Goal: Information Seeking & Learning: Learn about a topic

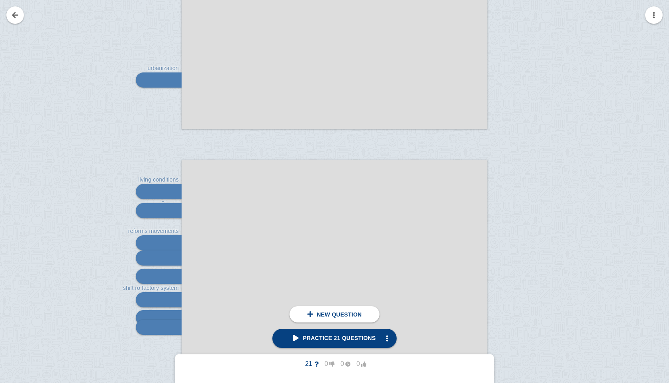
scroll to position [472, 0]
click at [314, 340] on span "Practice 21 questions" at bounding box center [334, 338] width 82 height 6
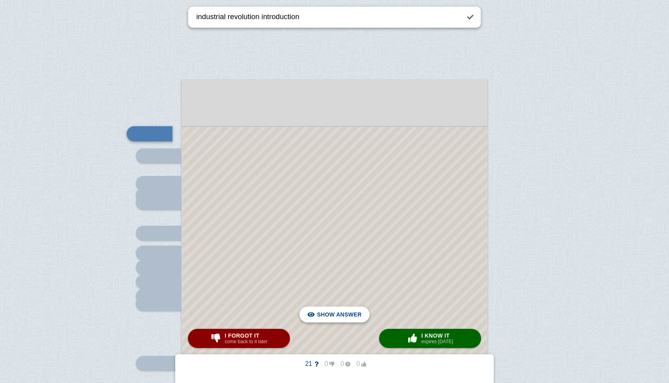
click at [353, 318] on span "Hide answer" at bounding box center [340, 315] width 41 height 18
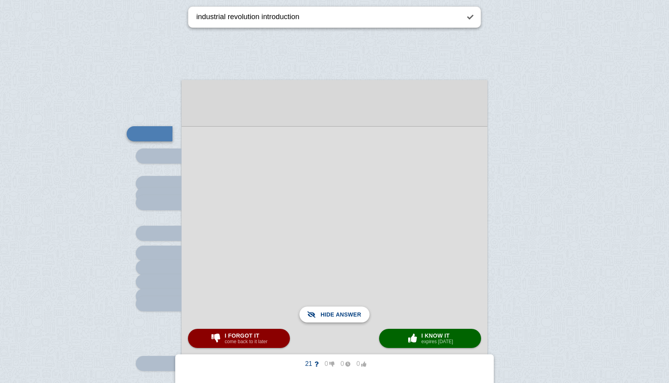
click at [353, 318] on span "Show answer" at bounding box center [339, 315] width 45 height 18
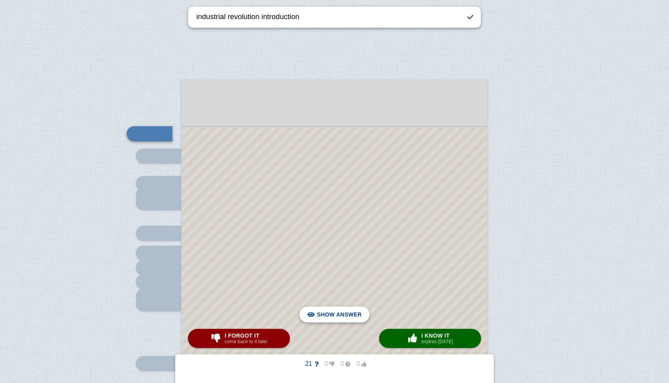
click at [353, 318] on span "Hide answer" at bounding box center [340, 315] width 41 height 18
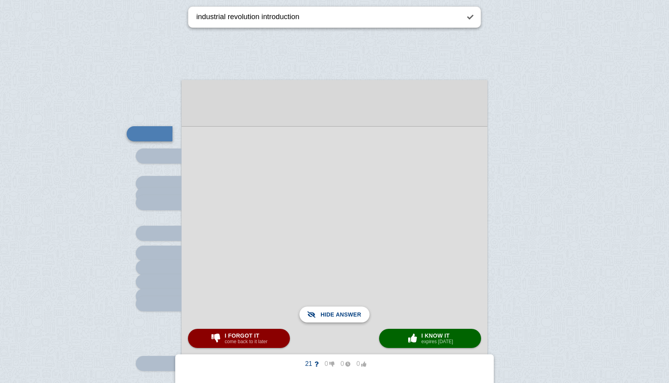
click at [353, 318] on span "Show answer" at bounding box center [339, 315] width 45 height 18
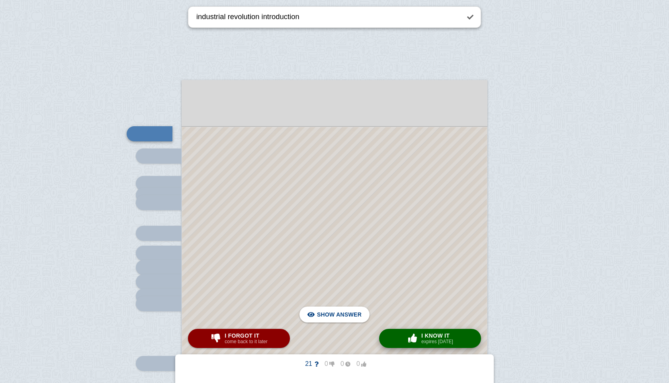
click at [465, 334] on button "× 0 I know it expires [DATE]" at bounding box center [430, 338] width 102 height 19
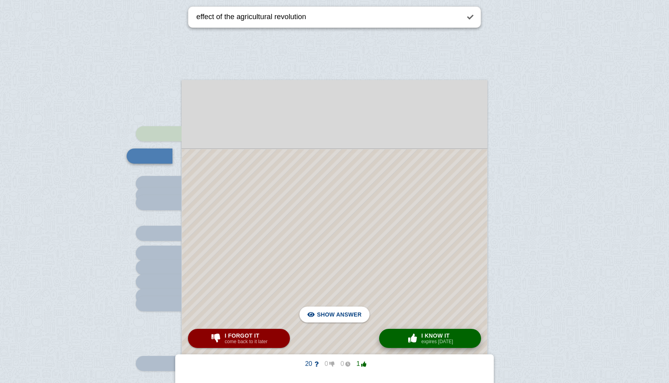
scroll to position [111, 0]
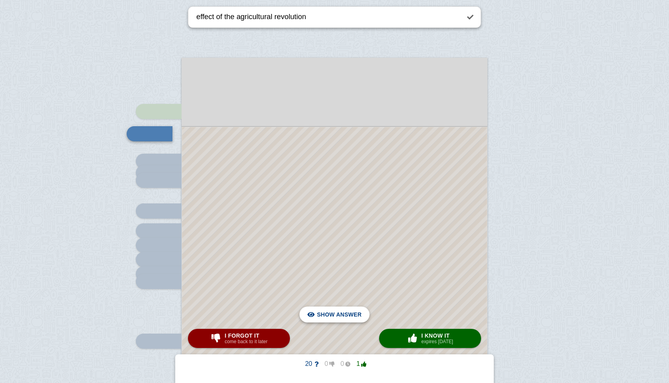
click at [353, 314] on span "Hide answer" at bounding box center [340, 315] width 41 height 18
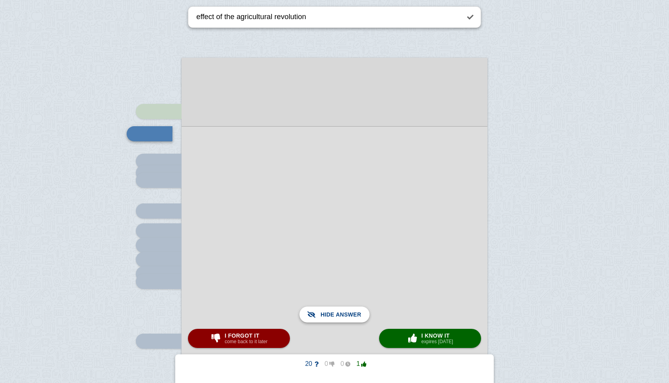
click at [353, 314] on span "Show answer" at bounding box center [339, 315] width 45 height 18
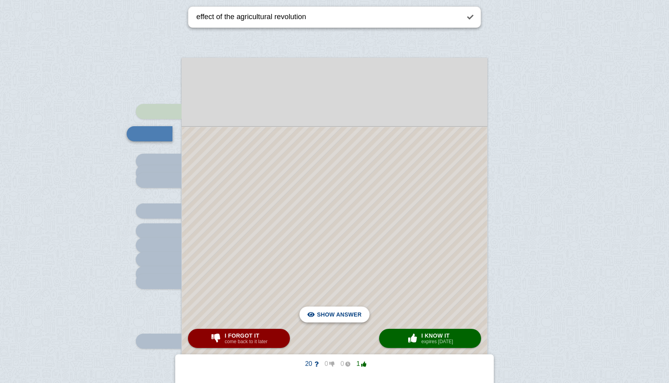
click at [352, 313] on span "Hide answer" at bounding box center [340, 315] width 41 height 18
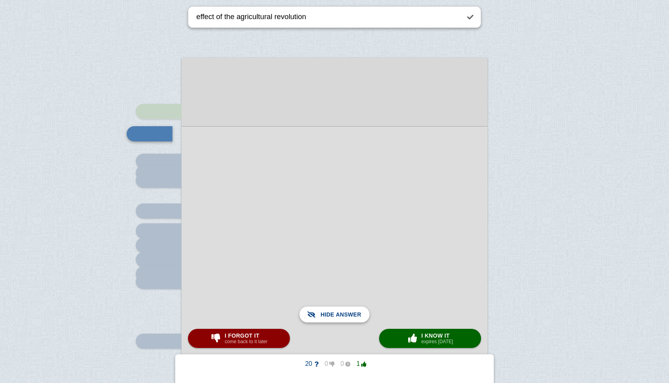
click at [352, 313] on span "Show answer" at bounding box center [339, 315] width 45 height 18
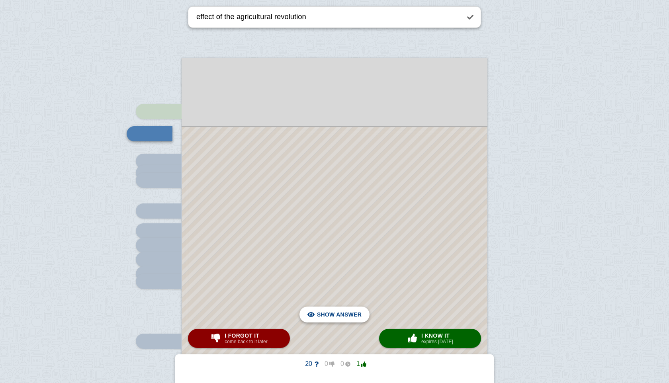
click at [352, 313] on span "Hide answer" at bounding box center [340, 315] width 41 height 18
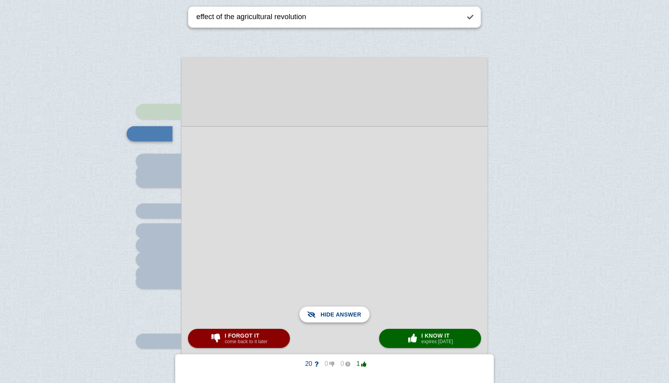
click at [352, 313] on span "Show answer" at bounding box center [339, 315] width 45 height 18
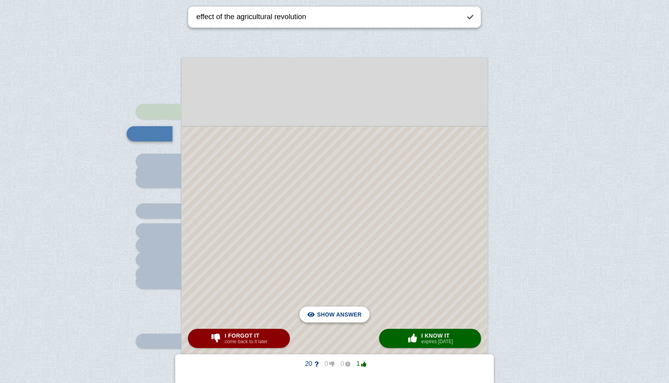
click at [343, 313] on span "Hide answer" at bounding box center [340, 315] width 41 height 18
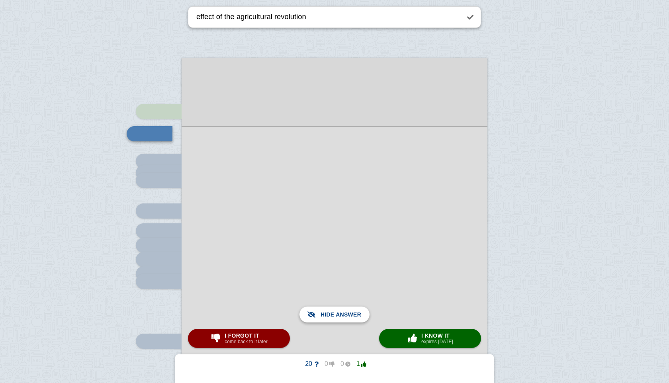
click at [343, 313] on span "Show answer" at bounding box center [339, 315] width 45 height 18
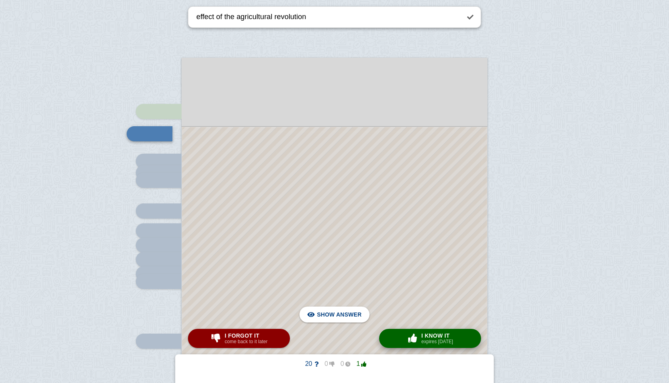
click at [450, 340] on small "expires [DATE]" at bounding box center [437, 342] width 32 height 6
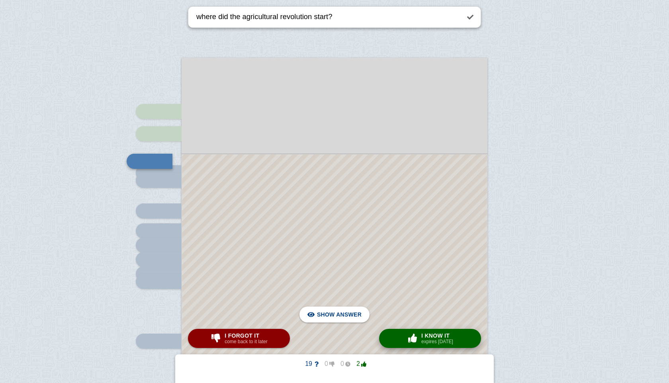
scroll to position [138, 0]
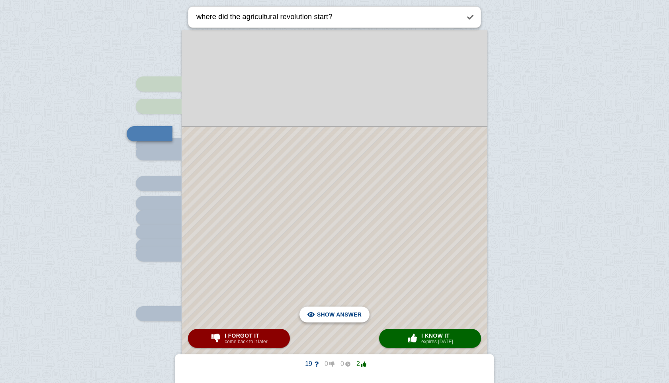
click at [327, 313] on span "Hide answer" at bounding box center [340, 315] width 41 height 18
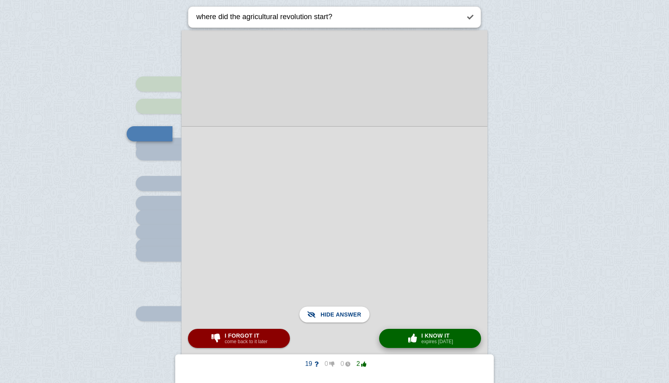
click at [432, 339] on small "expires [DATE]" at bounding box center [437, 342] width 32 height 6
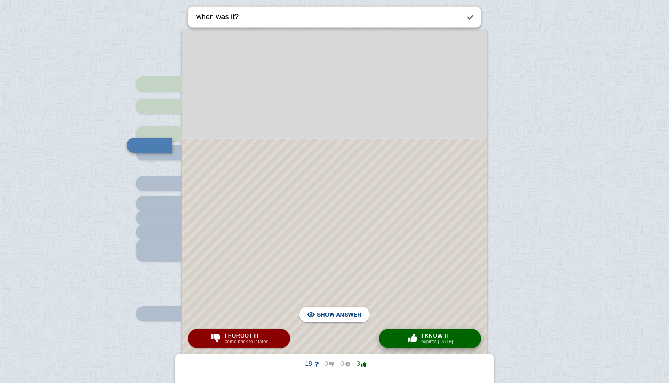
scroll to position [150, 0]
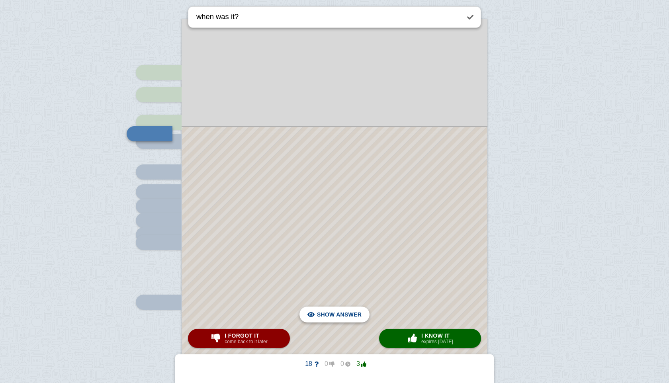
click at [336, 315] on span "Hide answer" at bounding box center [340, 315] width 41 height 18
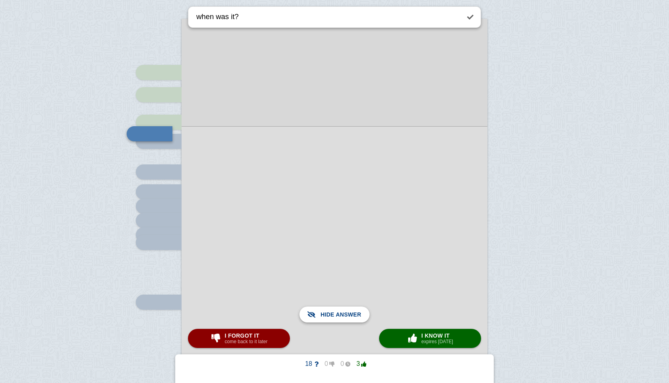
click at [336, 315] on span "Show answer" at bounding box center [339, 315] width 45 height 18
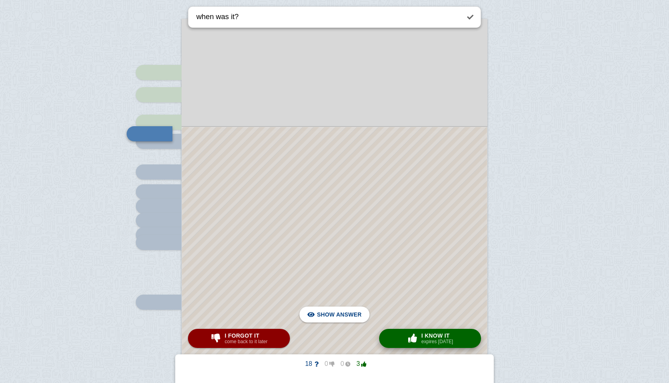
click at [426, 339] on small "expires [DATE]" at bounding box center [437, 342] width 32 height 6
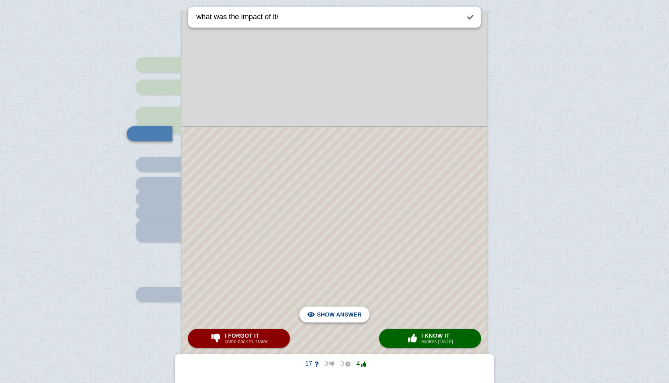
click at [339, 317] on span "Hide answer" at bounding box center [340, 315] width 41 height 18
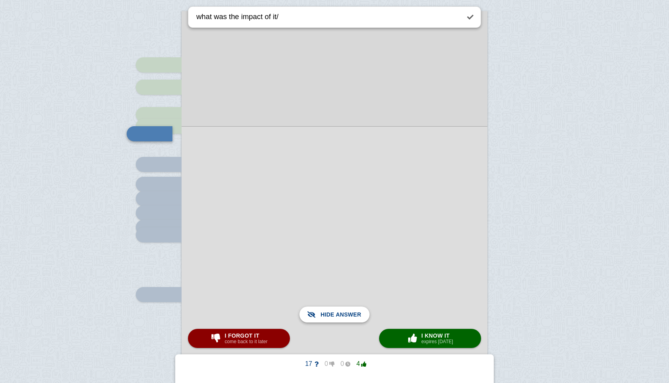
click at [339, 317] on span "Show answer" at bounding box center [339, 315] width 45 height 18
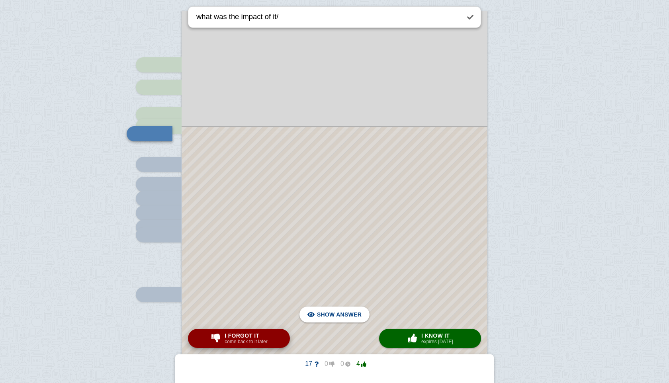
click at [246, 337] on span "I forgot it" at bounding box center [246, 335] width 43 height 6
type textarea "spinning [PERSON_NAME]"
checkbox input "true"
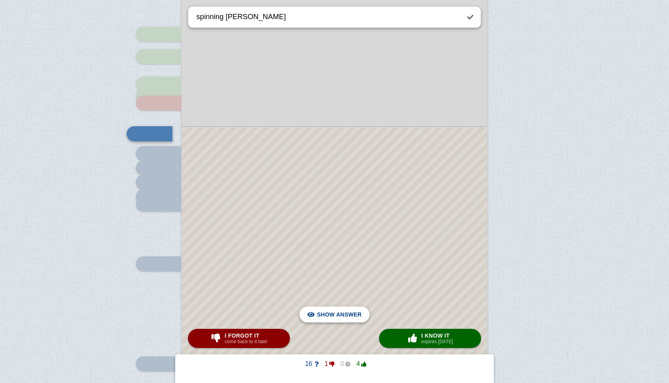
click at [336, 313] on span "Hide answer" at bounding box center [340, 315] width 41 height 18
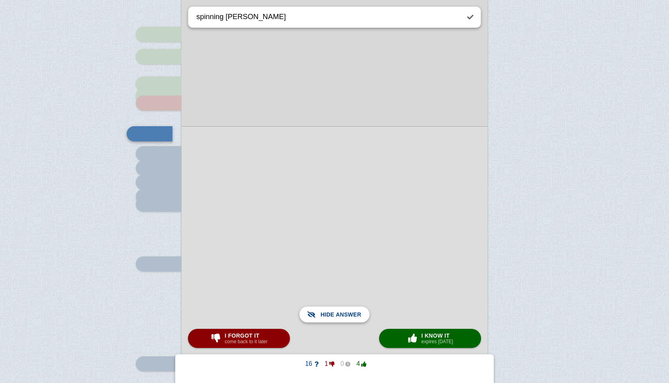
click at [336, 313] on span "Show answer" at bounding box center [339, 315] width 45 height 18
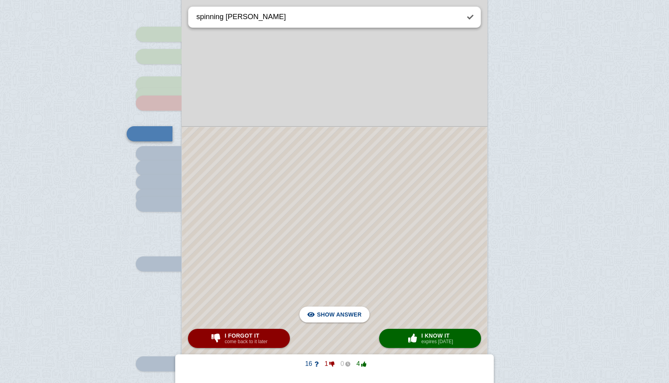
click at [389, 320] on div at bounding box center [334, 269] width 305 height 285
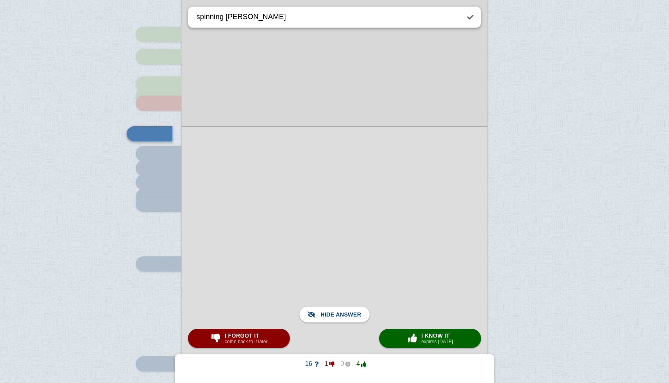
click at [389, 320] on div at bounding box center [335, 269] width 306 height 287
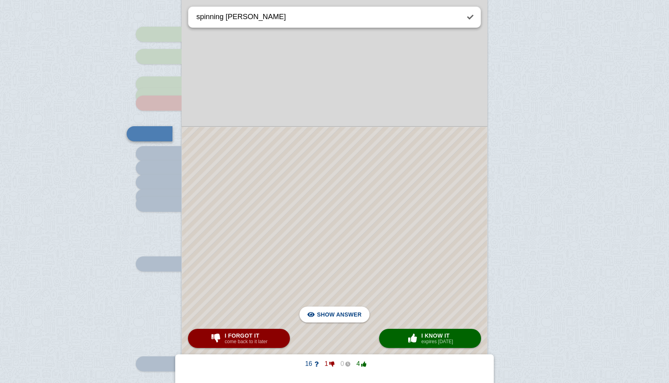
click at [389, 320] on div at bounding box center [334, 269] width 305 height 285
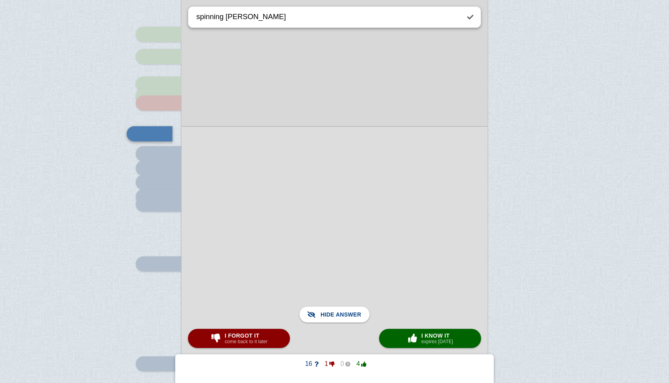
click at [389, 320] on div at bounding box center [335, 269] width 306 height 287
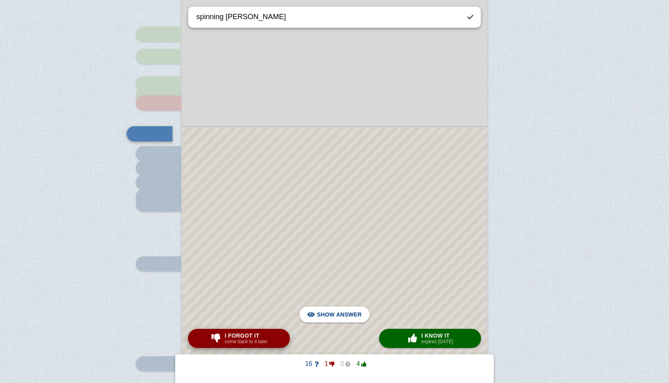
click at [256, 334] on span "I forgot it" at bounding box center [246, 335] width 43 height 6
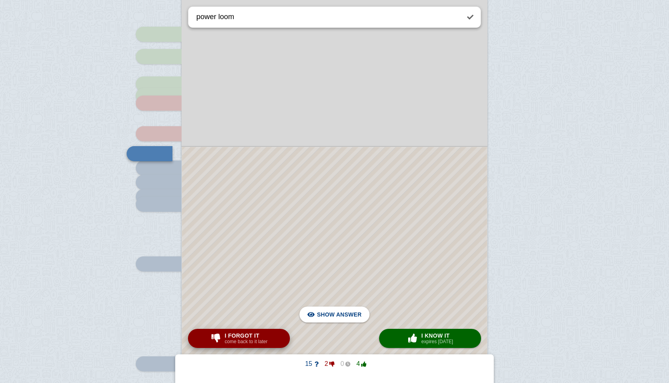
scroll to position [208, 0]
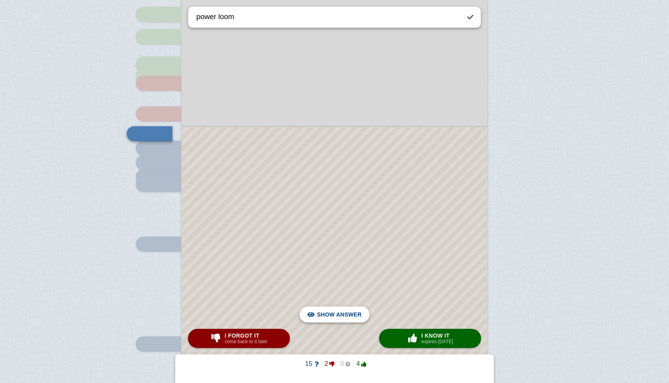
click at [332, 313] on span "Hide answer" at bounding box center [340, 315] width 41 height 18
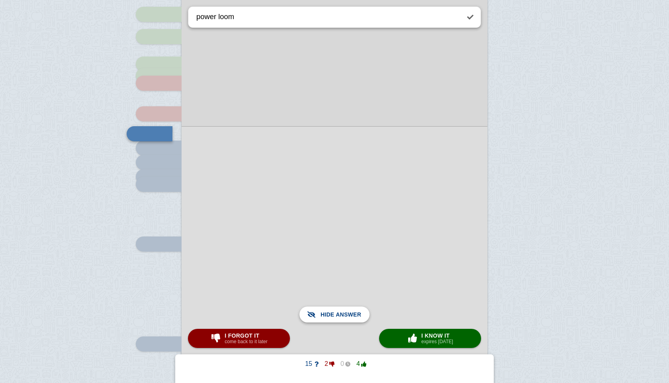
click at [332, 313] on span "Show answer" at bounding box center [339, 315] width 45 height 18
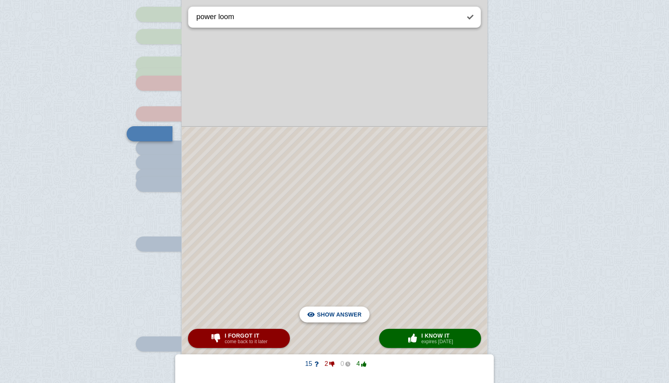
click at [350, 314] on span "Hide answer" at bounding box center [340, 315] width 41 height 18
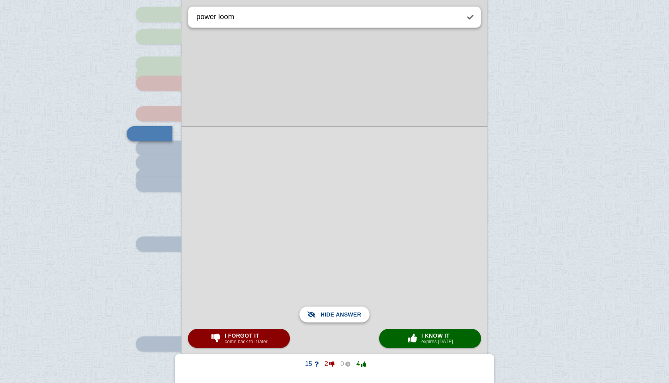
click at [350, 314] on span "Show answer" at bounding box center [339, 315] width 45 height 18
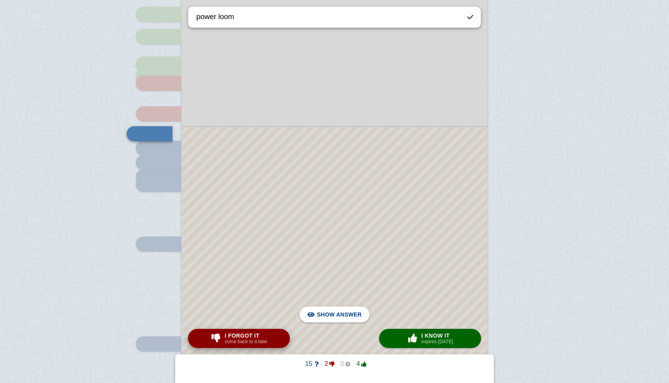
click at [234, 336] on span "I forgot it" at bounding box center [246, 335] width 43 height 6
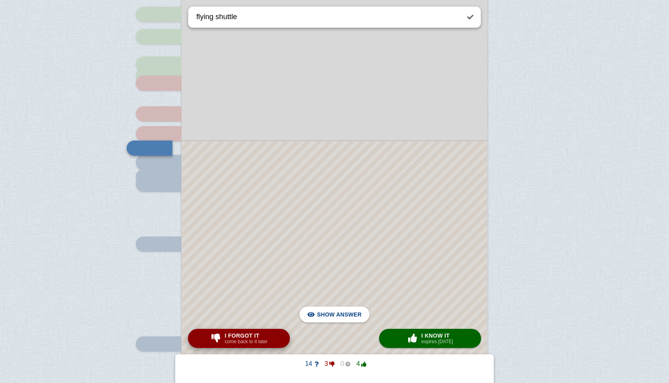
scroll to position [222, 0]
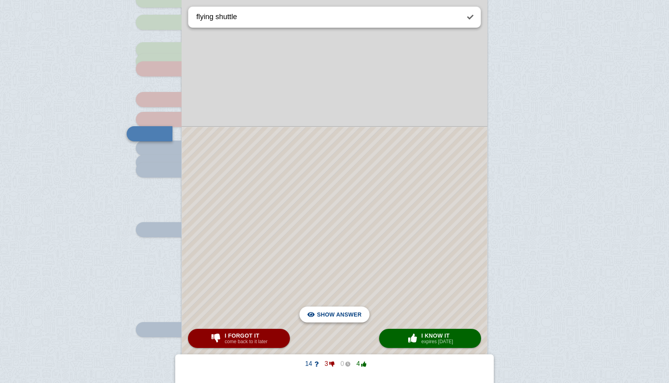
click at [326, 313] on span "Hide answer" at bounding box center [340, 315] width 41 height 18
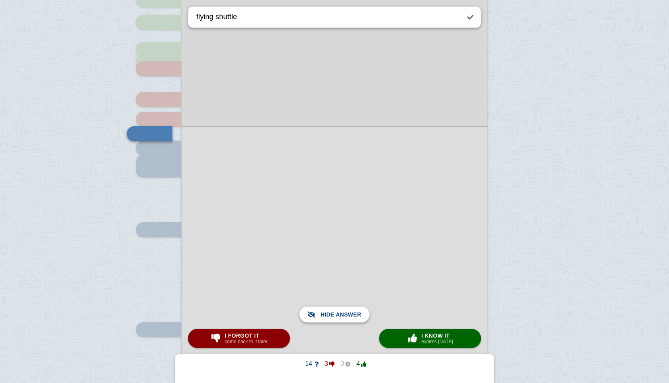
click at [326, 313] on span "Show answer" at bounding box center [339, 315] width 45 height 18
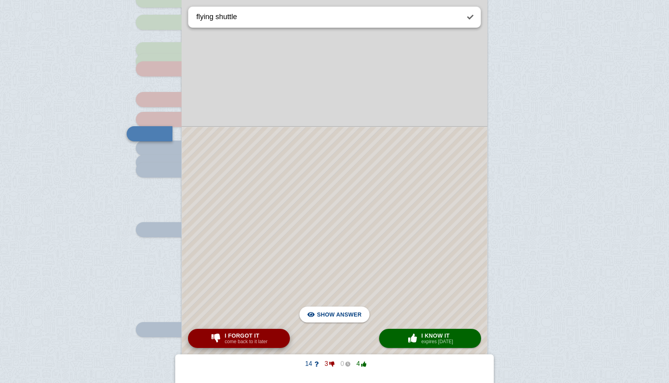
click at [230, 336] on span "I forgot it" at bounding box center [246, 335] width 43 height 6
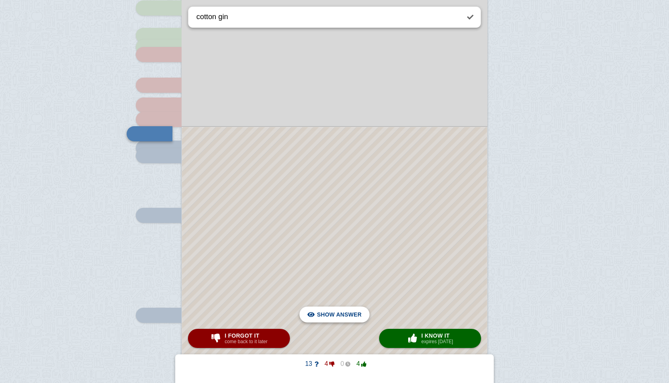
click at [336, 313] on span "Hide answer" at bounding box center [340, 315] width 41 height 18
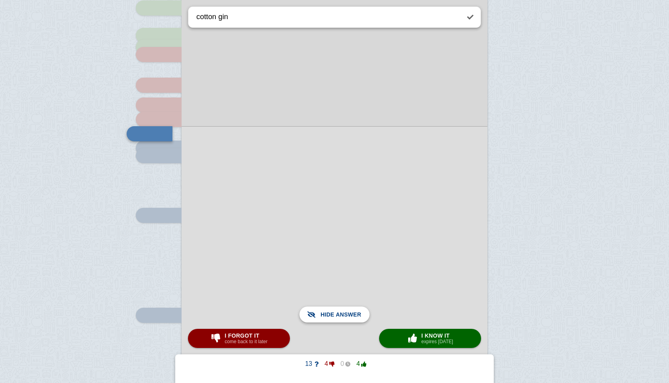
click at [336, 313] on span "Show answer" at bounding box center [339, 315] width 45 height 18
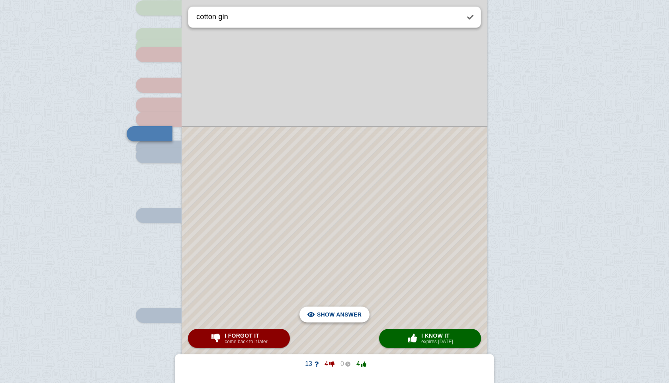
click at [336, 313] on span "Show answer" at bounding box center [339, 315] width 45 height 18
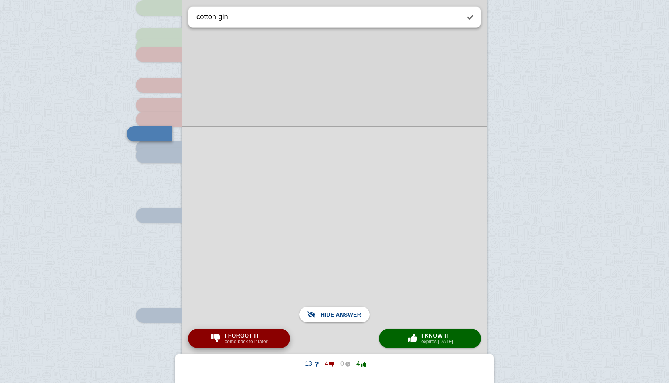
click at [252, 340] on small "come back to it later" at bounding box center [246, 342] width 43 height 6
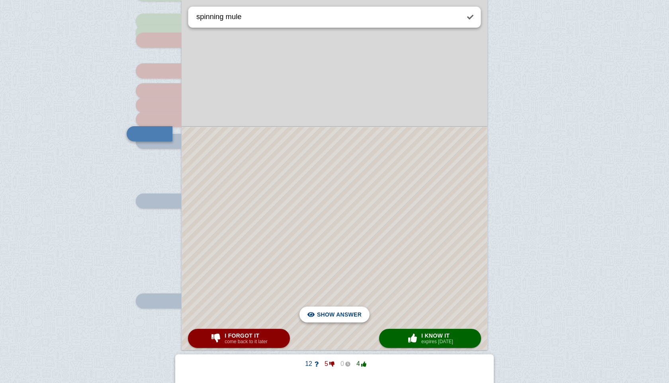
click at [360, 311] on span "Hide answer" at bounding box center [340, 315] width 41 height 18
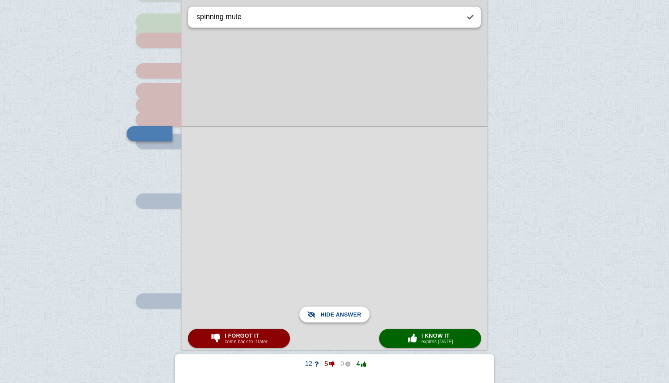
click at [360, 311] on span "Show answer" at bounding box center [339, 315] width 45 height 18
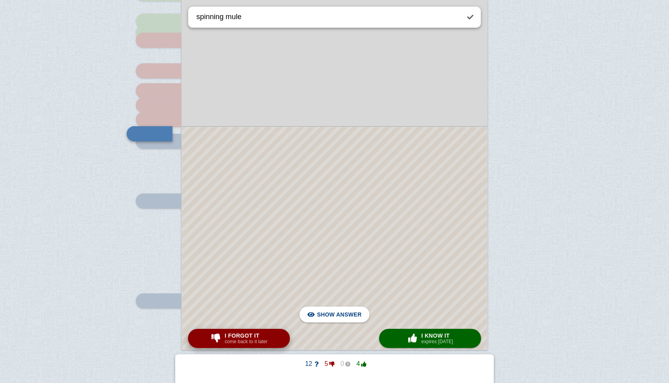
click at [244, 340] on small "come back to it later" at bounding box center [246, 342] width 43 height 6
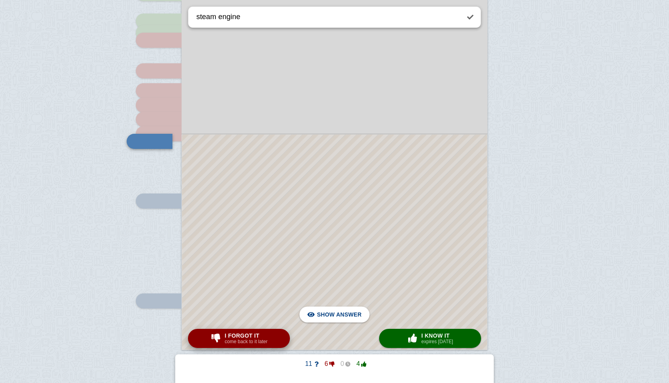
scroll to position [258, 0]
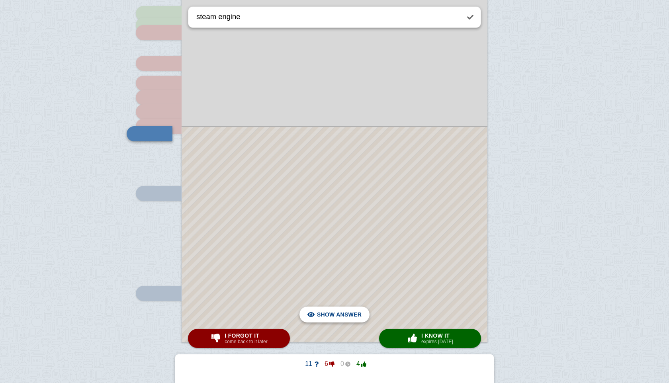
click at [332, 314] on span "Hide answer" at bounding box center [340, 315] width 41 height 18
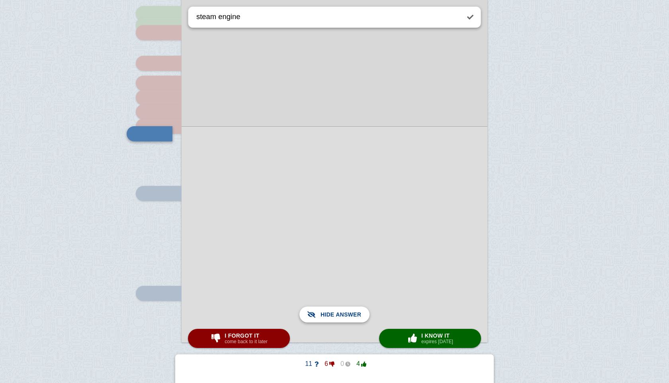
click at [332, 314] on span "Show answer" at bounding box center [339, 315] width 45 height 18
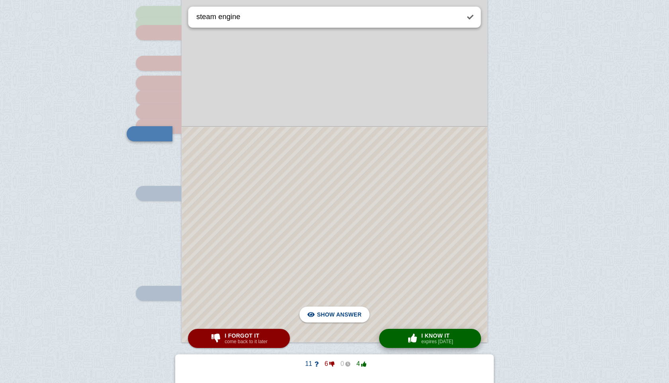
click at [429, 342] on small "expires [DATE]" at bounding box center [437, 342] width 32 height 6
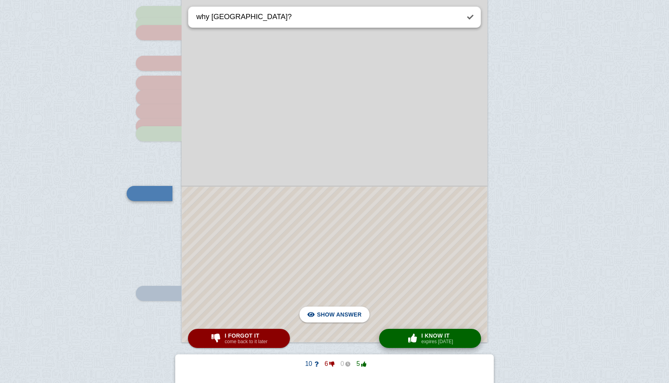
scroll to position [318, 0]
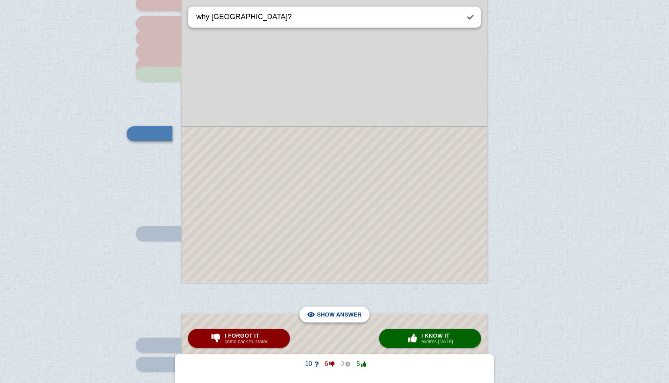
click at [328, 312] on span "Hide answer" at bounding box center [340, 315] width 41 height 18
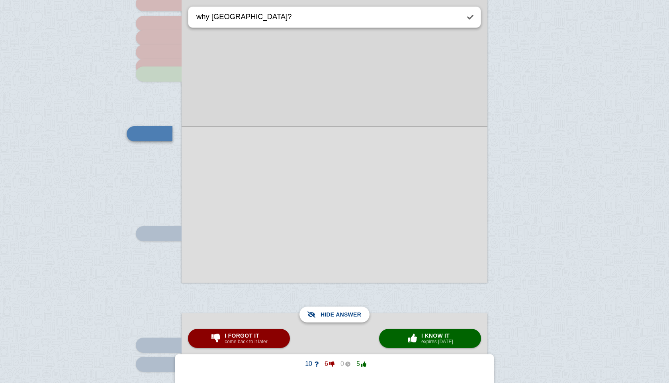
click at [328, 312] on span "Show answer" at bounding box center [339, 315] width 45 height 18
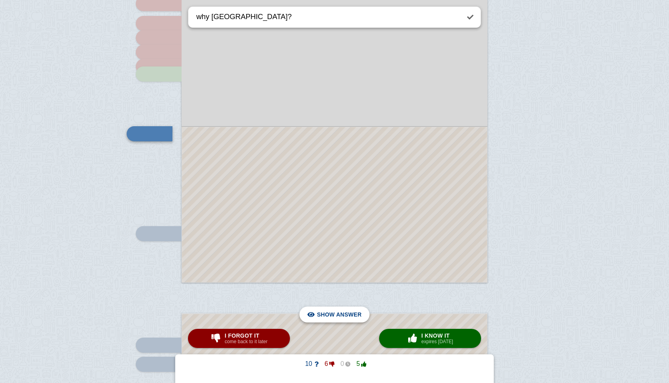
click at [324, 317] on span "Hide answer" at bounding box center [340, 315] width 41 height 18
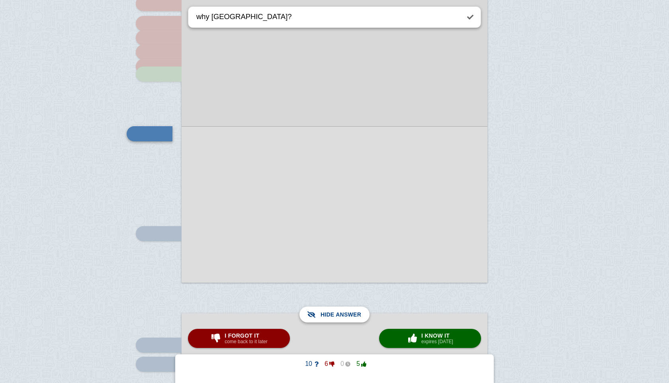
click at [324, 317] on span "Show answer" at bounding box center [339, 315] width 45 height 18
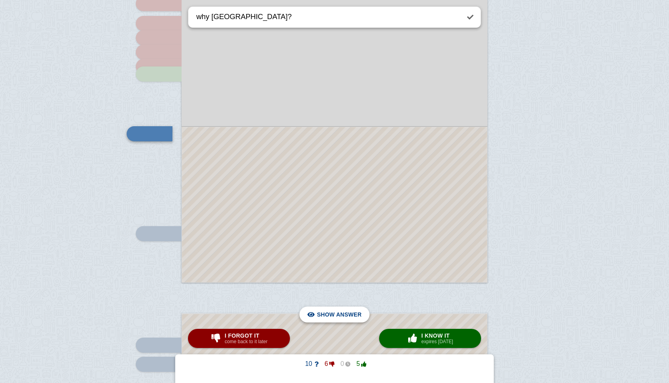
click at [324, 317] on span "Hide answer" at bounding box center [340, 315] width 41 height 18
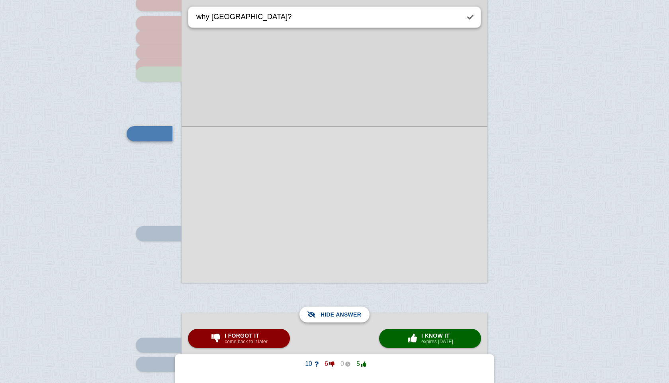
click at [324, 317] on span "Show answer" at bounding box center [339, 315] width 45 height 18
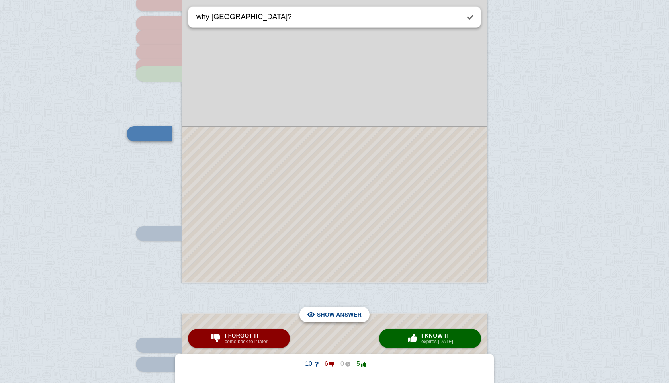
click at [324, 317] on span "Hide answer" at bounding box center [340, 315] width 41 height 18
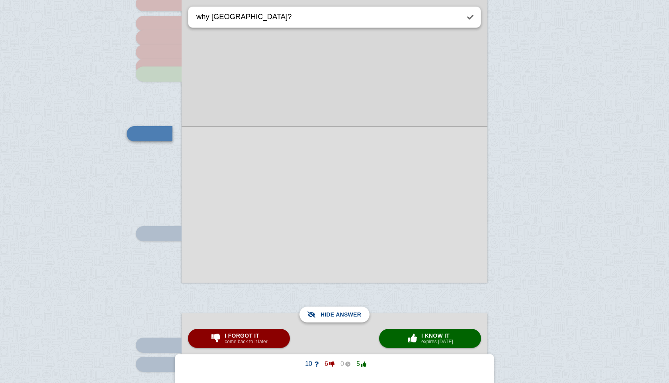
click at [324, 317] on span "Show answer" at bounding box center [339, 315] width 45 height 18
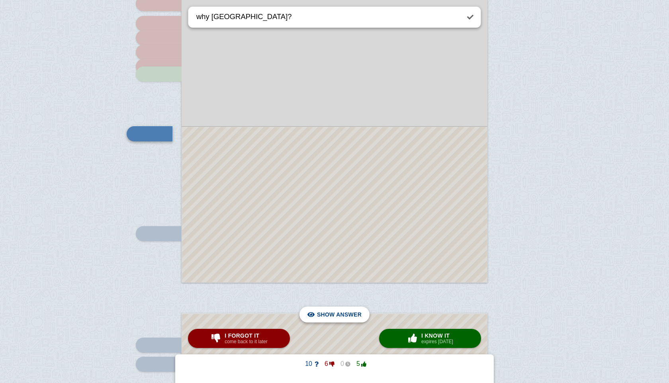
click at [324, 317] on span "Hide answer" at bounding box center [340, 315] width 41 height 18
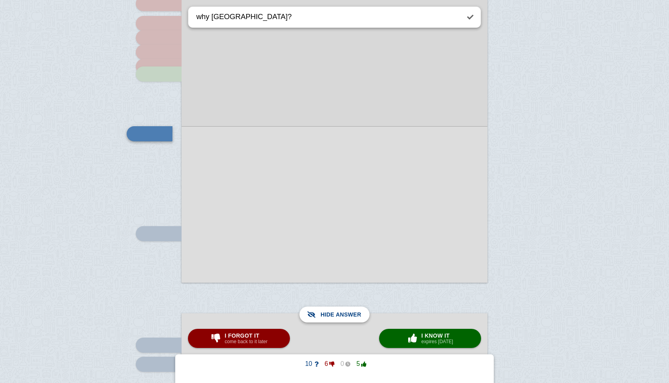
click at [324, 317] on span "Show answer" at bounding box center [339, 315] width 45 height 18
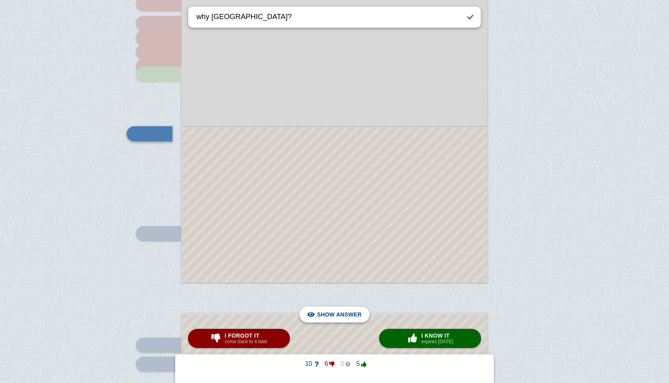
click at [324, 317] on span "Hide answer" at bounding box center [340, 315] width 41 height 18
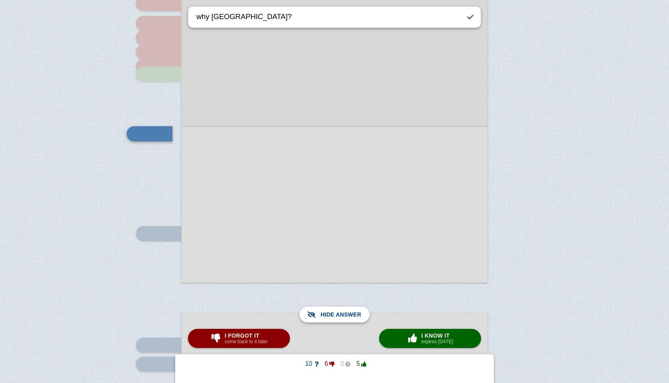
click at [324, 317] on span "Show answer" at bounding box center [339, 315] width 45 height 18
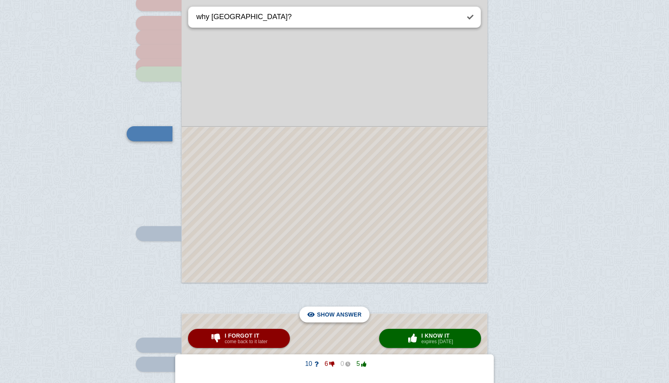
click at [324, 317] on span "Hide answer" at bounding box center [340, 315] width 41 height 18
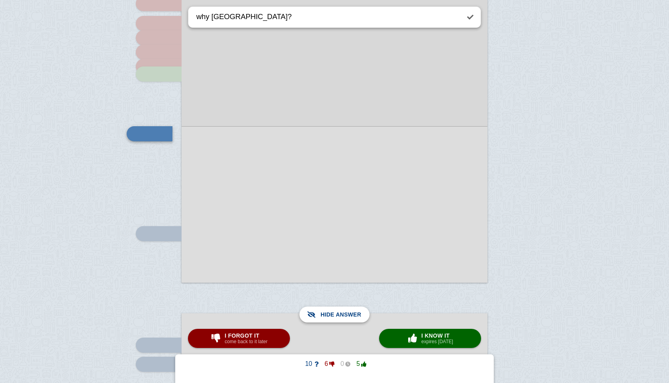
click at [324, 317] on span "Show answer" at bounding box center [339, 315] width 45 height 18
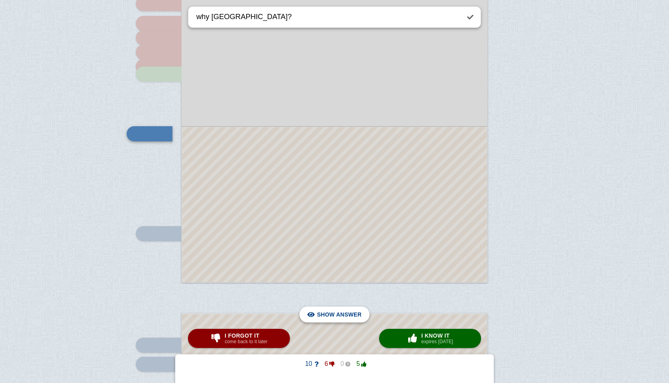
click at [352, 314] on span "Hide answer" at bounding box center [340, 315] width 41 height 18
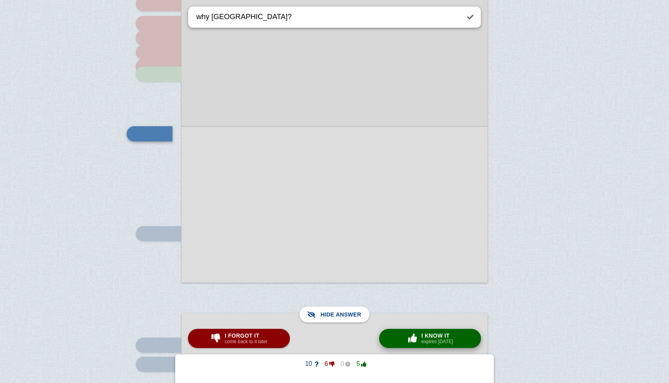
click at [428, 343] on small "expires [DATE]" at bounding box center [437, 342] width 32 height 6
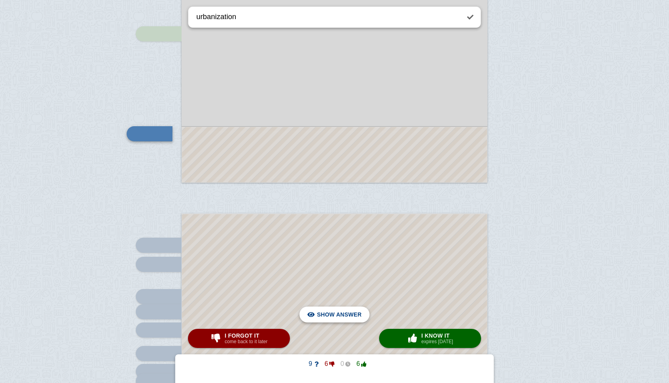
click at [330, 312] on span "Hide answer" at bounding box center [340, 315] width 41 height 18
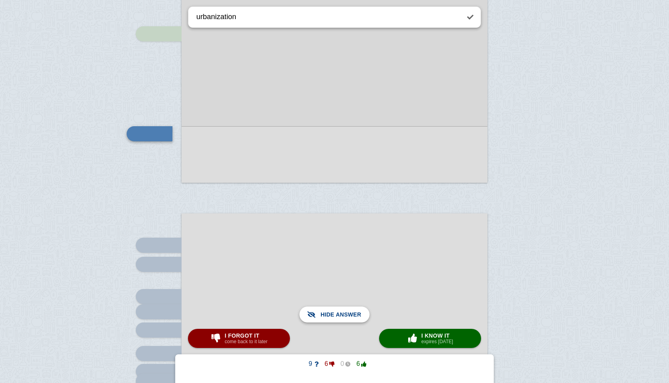
click at [330, 312] on span "Show answer" at bounding box center [339, 315] width 45 height 18
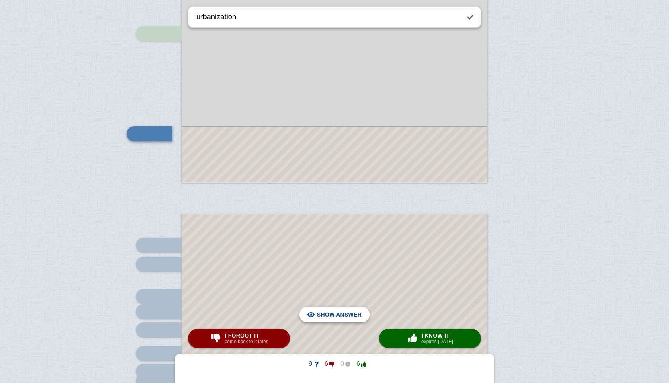
click at [330, 312] on span "Hide answer" at bounding box center [340, 315] width 41 height 18
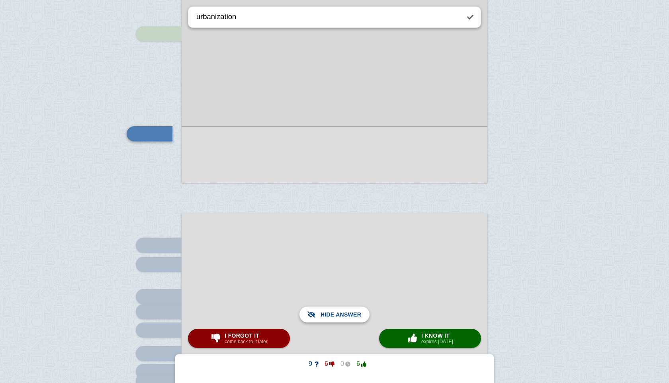
click at [330, 312] on span "Show answer" at bounding box center [339, 315] width 45 height 18
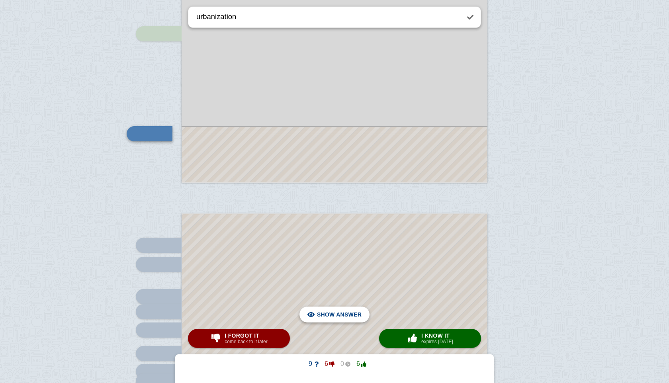
click at [330, 312] on span "Hide answer" at bounding box center [340, 315] width 41 height 18
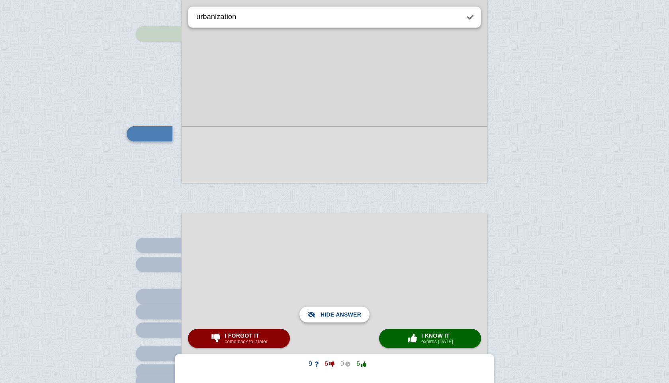
click at [330, 312] on span "Show answer" at bounding box center [339, 315] width 45 height 18
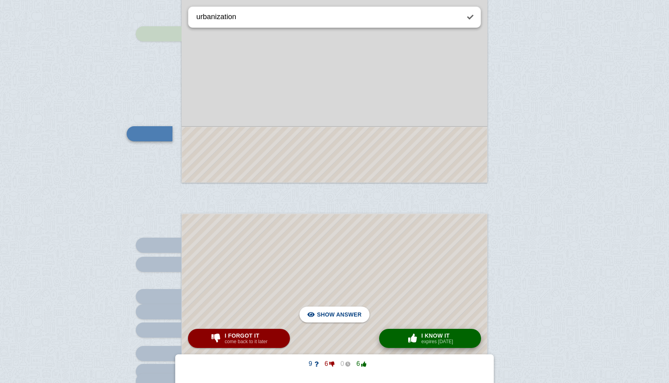
click at [433, 334] on span "I know it" at bounding box center [437, 335] width 32 height 6
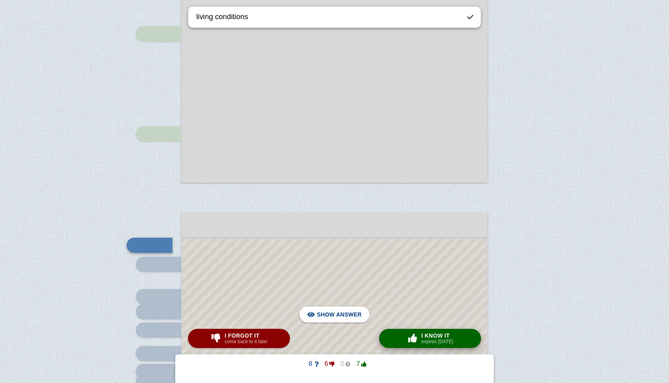
scroll to position [530, 0]
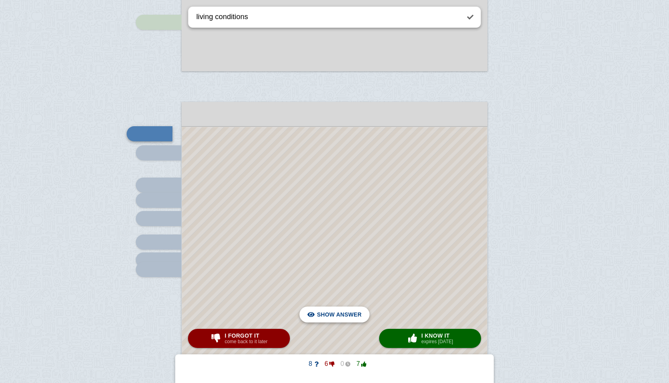
click at [338, 313] on span "Hide answer" at bounding box center [340, 315] width 41 height 18
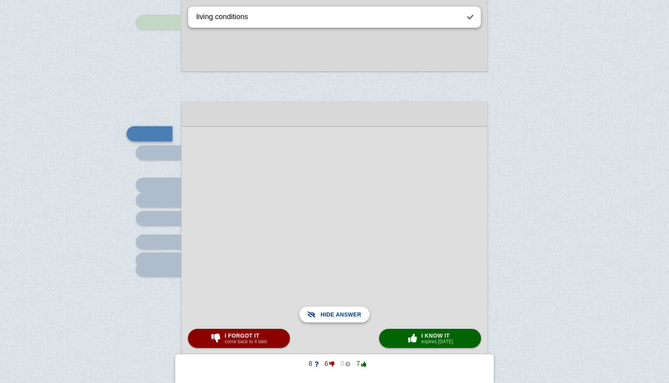
click at [338, 313] on span "Show answer" at bounding box center [339, 315] width 45 height 18
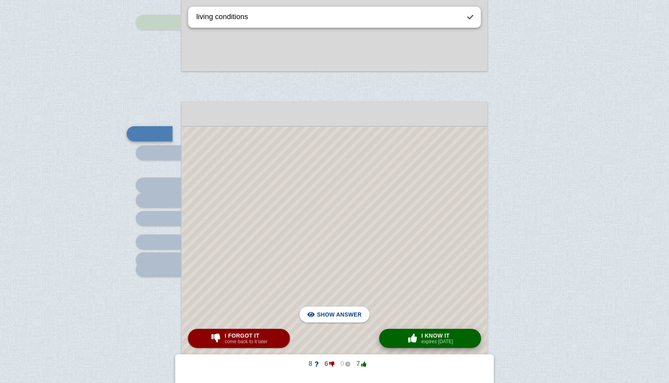
click at [418, 332] on div "× 0 I know it expires [DATE]" at bounding box center [429, 338] width 49 height 13
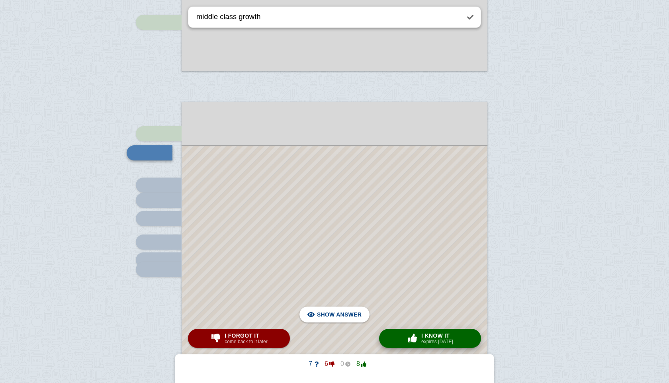
scroll to position [549, 0]
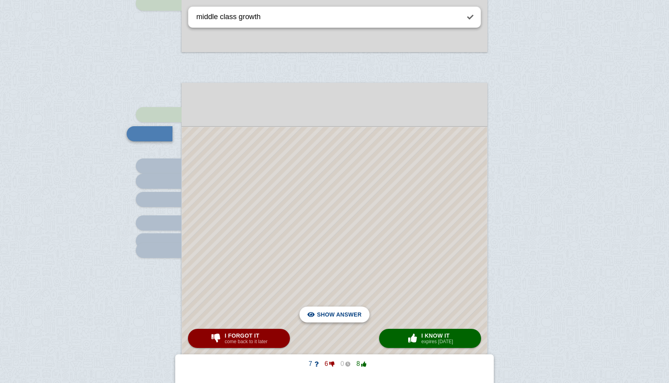
click at [335, 313] on span "Hide answer" at bounding box center [340, 315] width 41 height 18
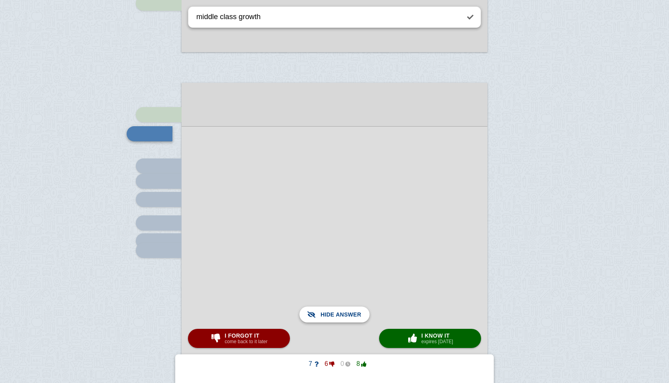
click at [335, 313] on span "Show answer" at bounding box center [339, 315] width 45 height 18
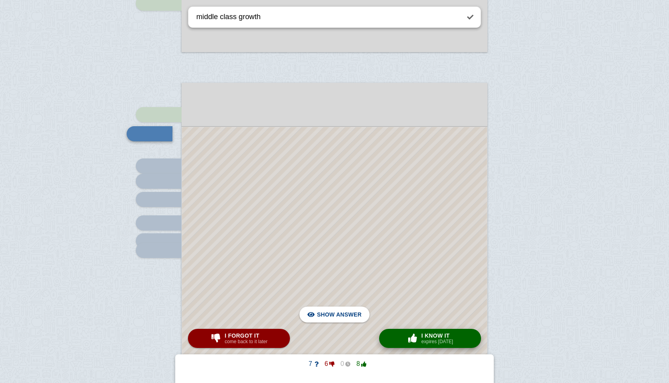
click at [432, 332] on div "× 0 I know it expires [DATE]" at bounding box center [429, 338] width 49 height 13
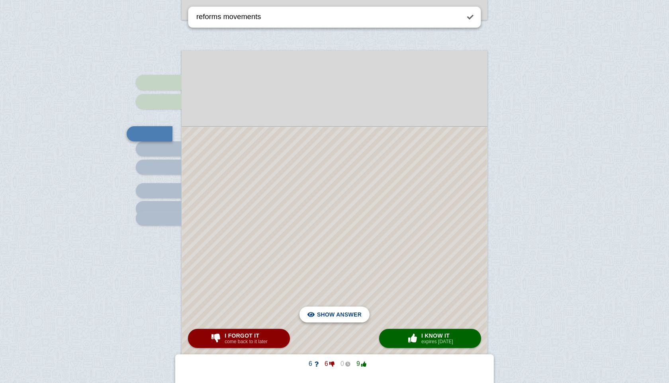
click at [351, 312] on span "Hide answer" at bounding box center [340, 315] width 41 height 18
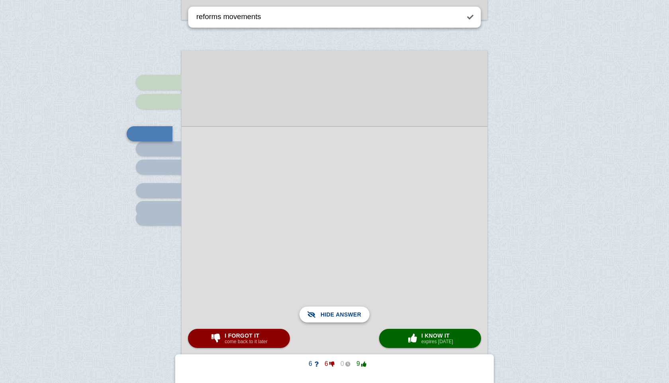
click at [351, 312] on span "Show answer" at bounding box center [339, 315] width 45 height 18
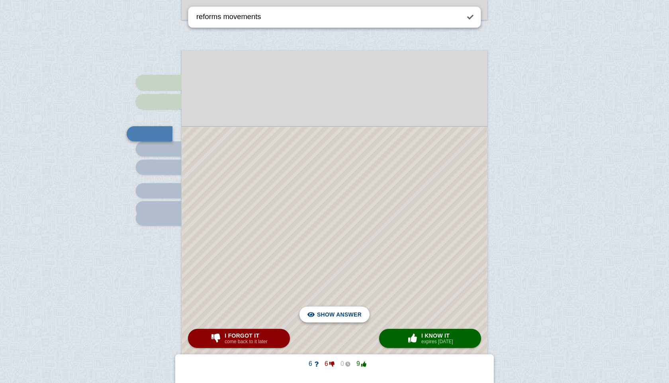
click at [350, 312] on span "Hide answer" at bounding box center [340, 315] width 41 height 18
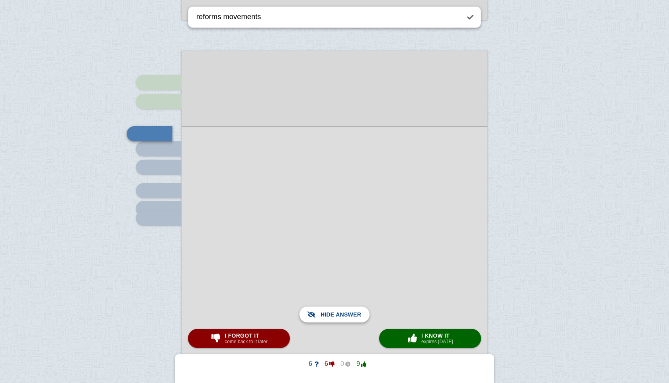
click at [350, 312] on span "Show answer" at bounding box center [339, 315] width 45 height 18
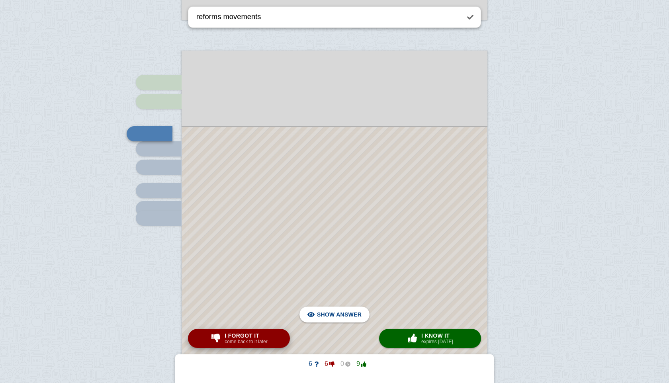
click at [236, 340] on small "come back to it later" at bounding box center [246, 342] width 43 height 6
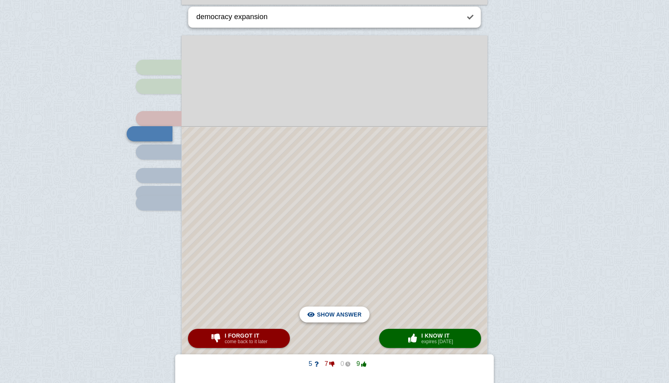
click at [346, 312] on span "Hide answer" at bounding box center [340, 315] width 41 height 18
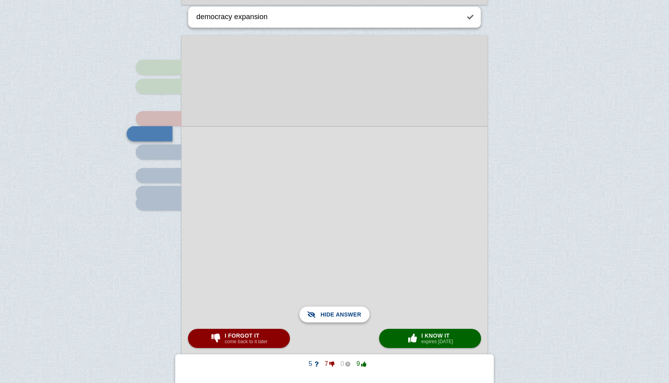
click at [346, 312] on span "Show answer" at bounding box center [339, 315] width 45 height 18
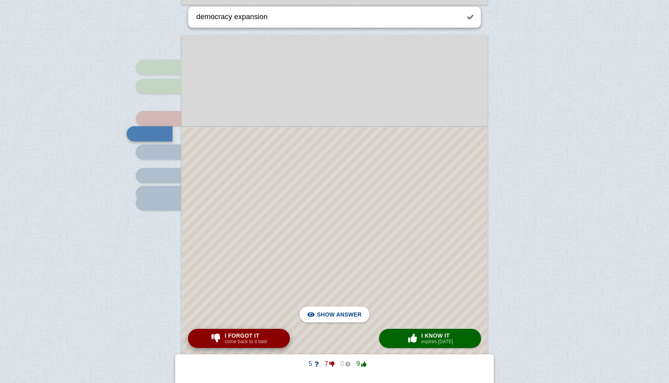
click at [244, 330] on button "I forgot it come back to it later" at bounding box center [239, 338] width 102 height 19
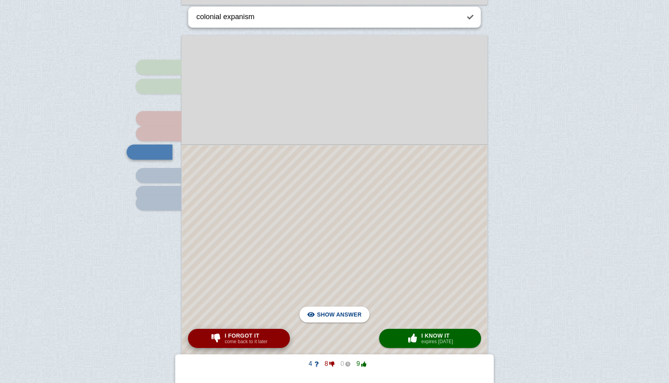
scroll to position [614, 0]
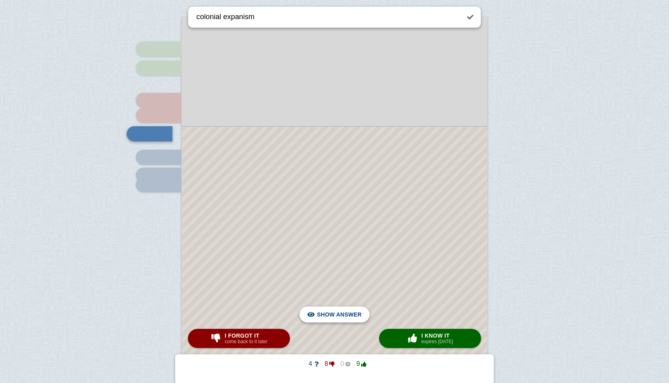
click at [349, 317] on span "Hide answer" at bounding box center [340, 315] width 41 height 18
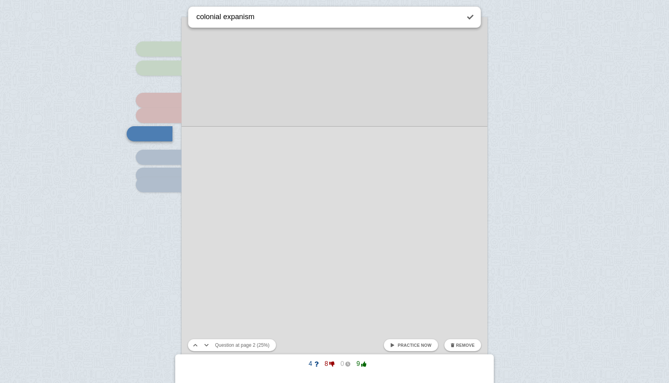
click at [293, 16] on textarea "colonial expanism" at bounding box center [327, 17] width 265 height 20
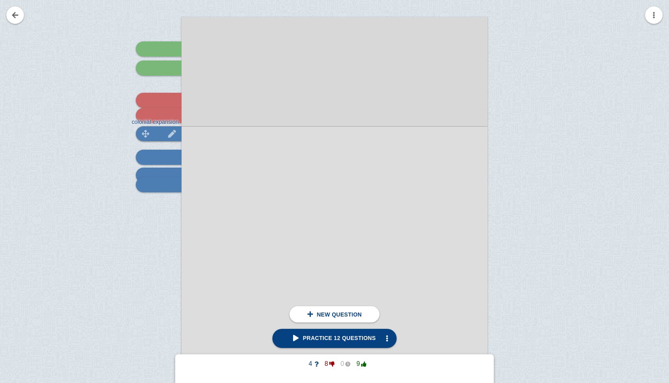
click at [164, 135] on img at bounding box center [171, 134] width 19 height 8
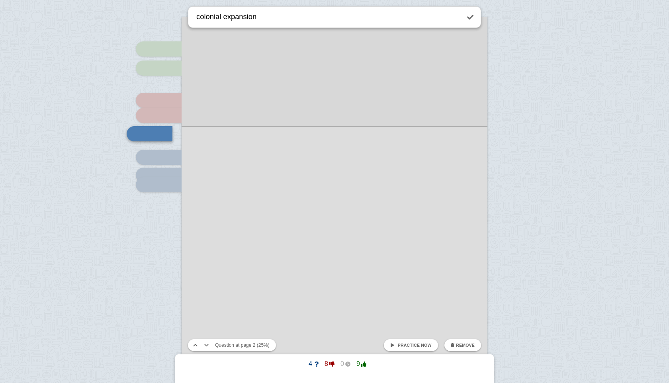
click at [394, 351] on link "Practice now" at bounding box center [411, 345] width 54 height 12
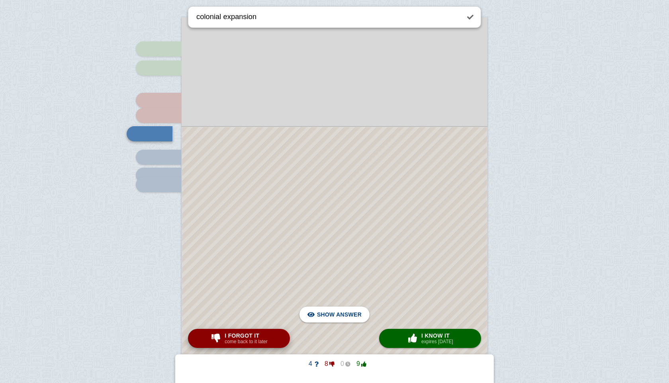
click at [250, 338] on span "I forgot it" at bounding box center [246, 335] width 43 height 6
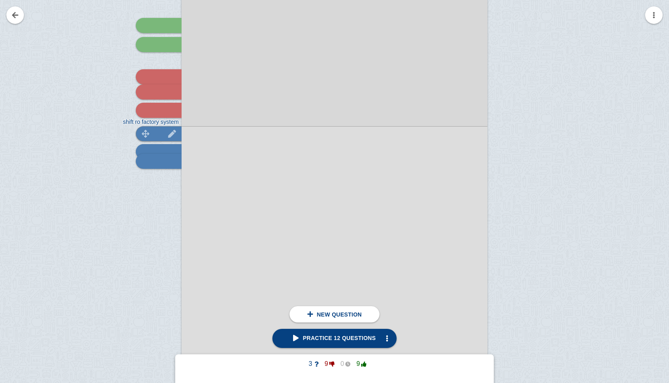
click at [169, 133] on img at bounding box center [171, 134] width 19 height 8
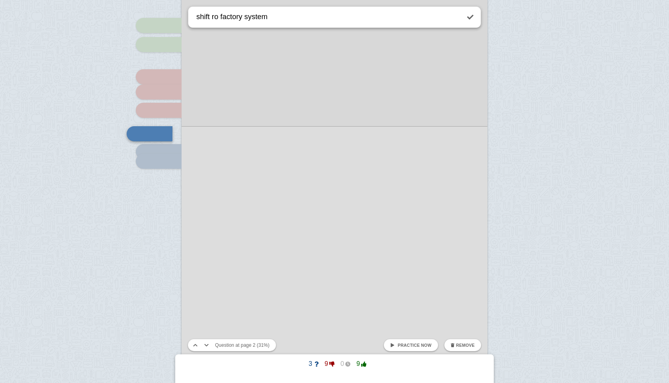
click at [216, 17] on textarea "shift ro factory system" at bounding box center [327, 17] width 265 height 20
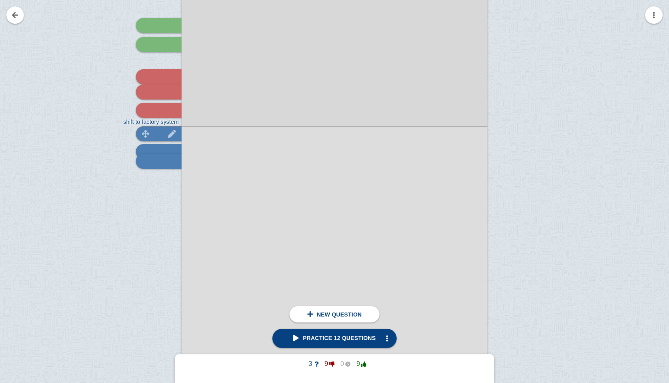
click at [162, 131] on img at bounding box center [171, 134] width 19 height 8
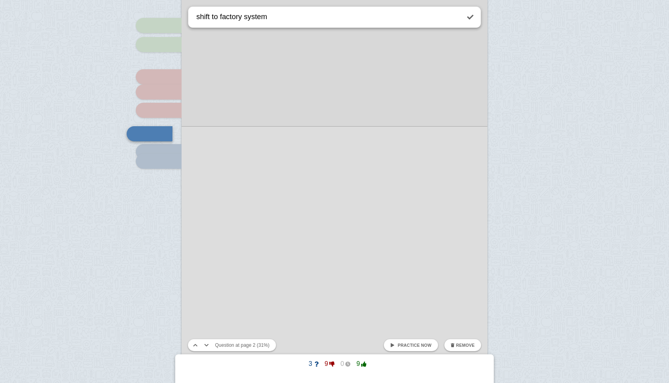
click at [423, 342] on link "Practice now" at bounding box center [411, 345] width 54 height 12
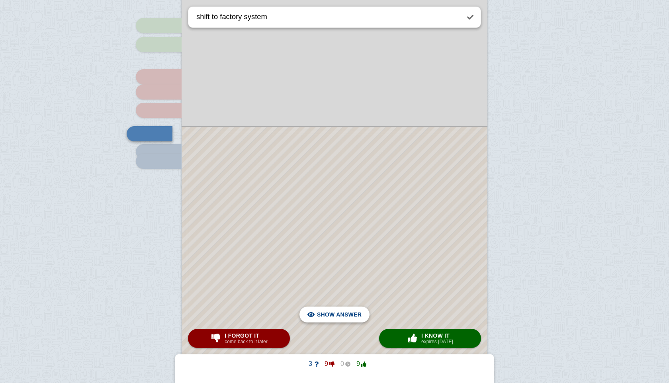
click at [356, 315] on span "Hide answer" at bounding box center [340, 315] width 41 height 18
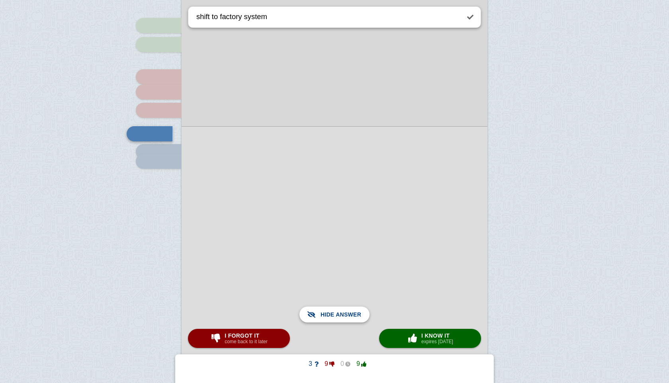
click at [356, 315] on span "Show answer" at bounding box center [339, 315] width 45 height 18
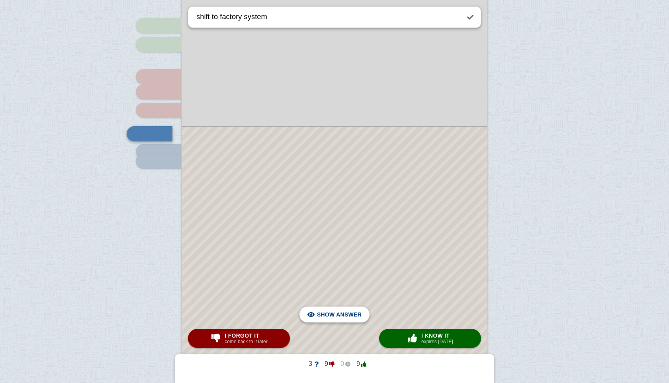
click at [356, 315] on span "Hide answer" at bounding box center [340, 315] width 41 height 18
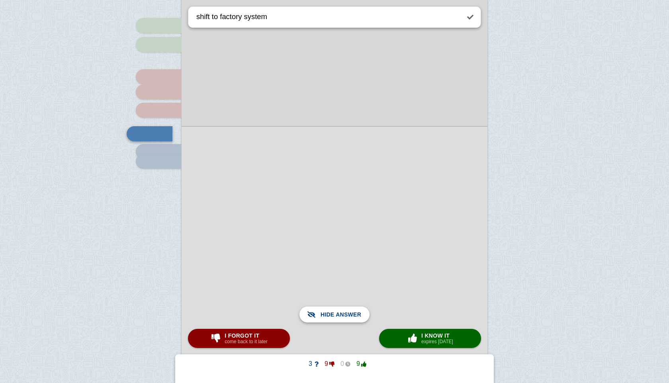
click at [356, 315] on span "Show answer" at bounding box center [339, 315] width 45 height 18
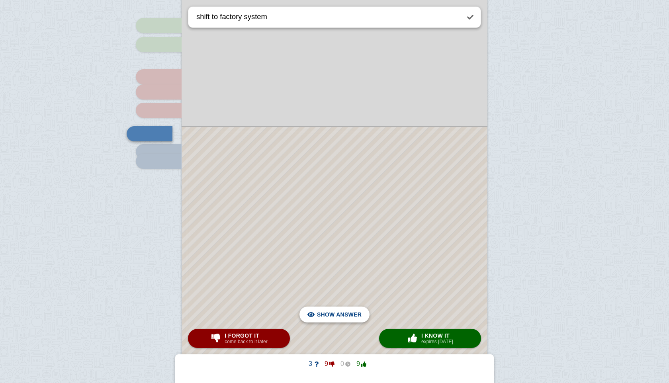
click at [363, 315] on div "Hide answer" at bounding box center [334, 315] width 57 height 16
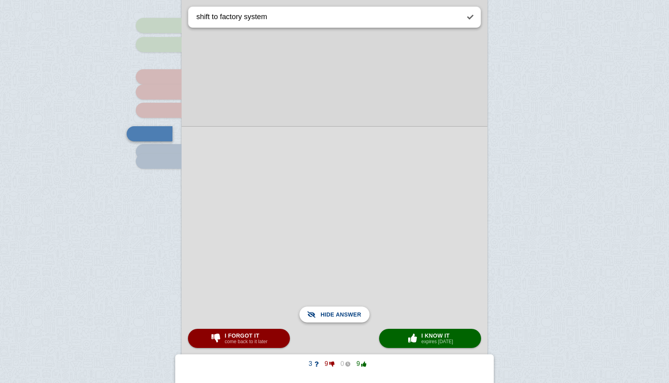
click at [363, 315] on div "Show answer" at bounding box center [334, 315] width 57 height 16
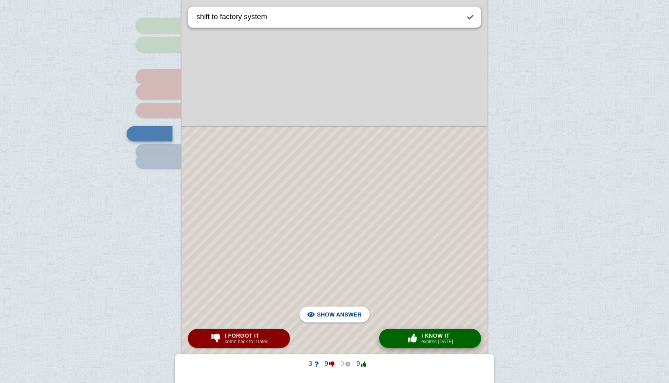
click at [398, 334] on button "× 0 I know it expires [DATE]" at bounding box center [430, 338] width 102 height 19
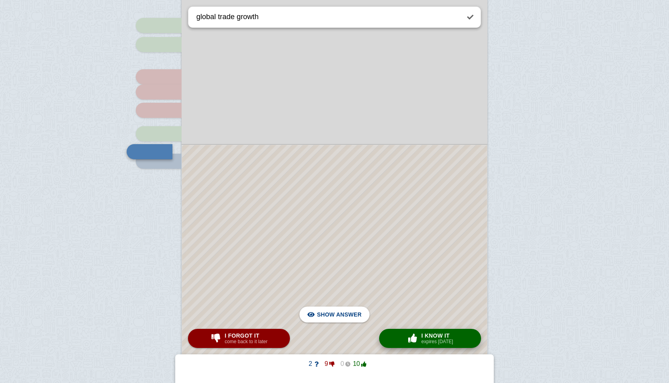
scroll to position [656, 0]
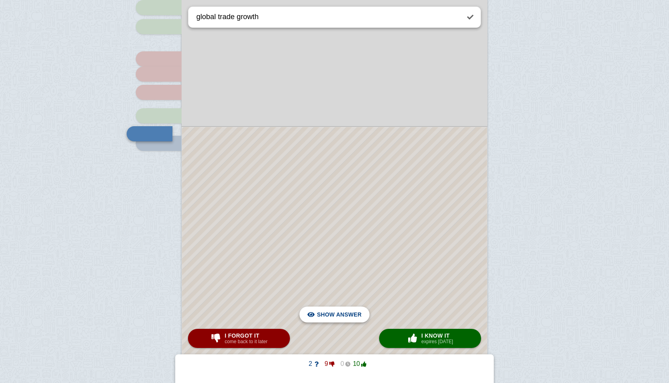
click at [325, 310] on span "Hide answer" at bounding box center [340, 315] width 41 height 18
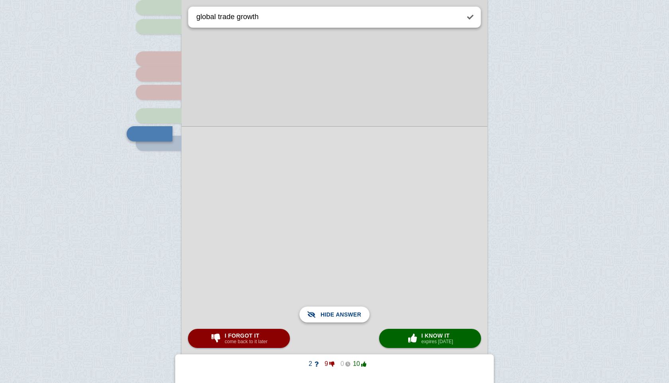
click at [325, 310] on span "Show answer" at bounding box center [339, 315] width 45 height 18
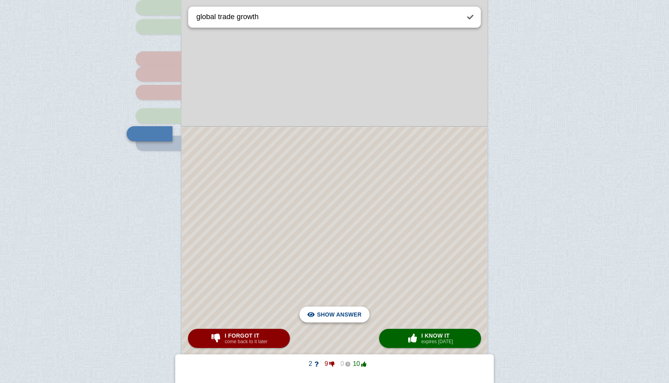
click at [325, 310] on span "Hide answer" at bounding box center [340, 315] width 41 height 18
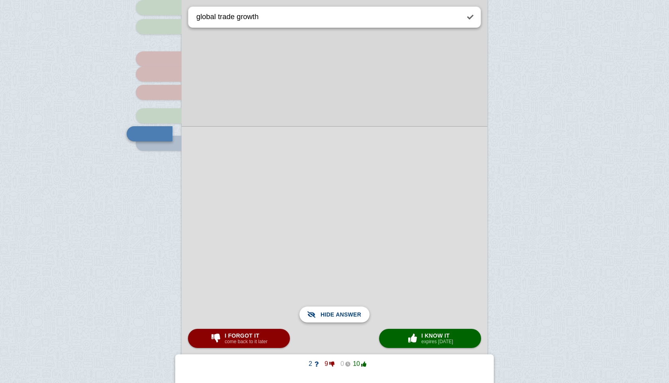
click at [325, 310] on span "Show answer" at bounding box center [339, 315] width 45 height 18
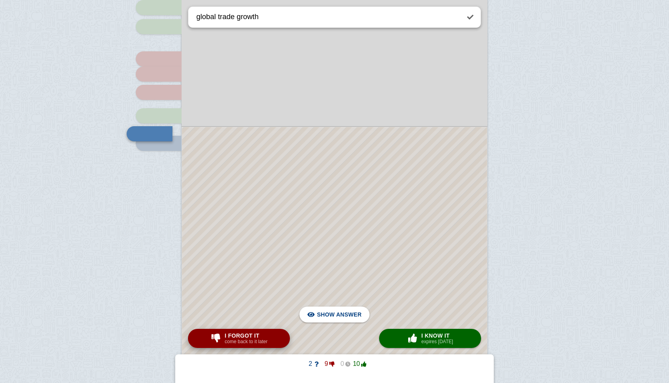
click at [262, 342] on small "come back to it later" at bounding box center [246, 342] width 43 height 6
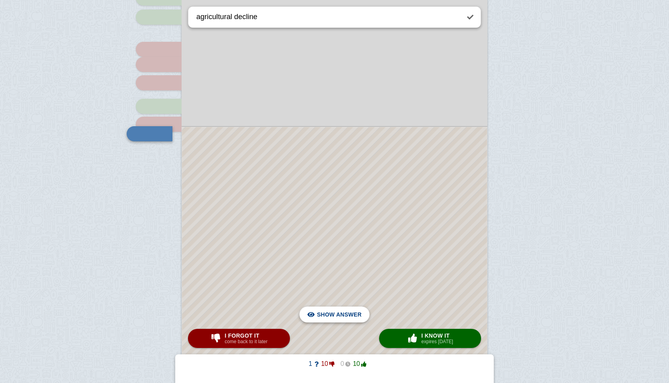
click at [343, 313] on span "Hide answer" at bounding box center [340, 315] width 41 height 18
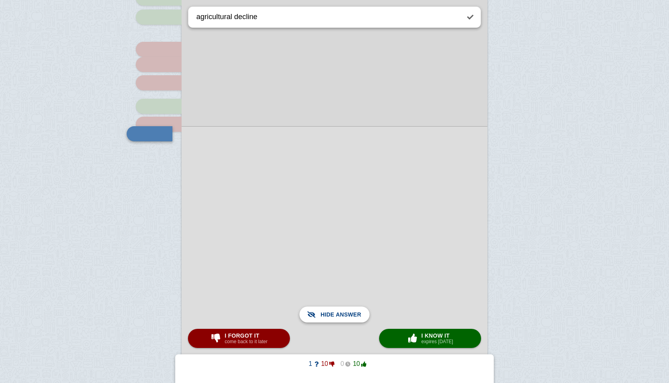
click at [343, 313] on span "Show answer" at bounding box center [339, 315] width 45 height 18
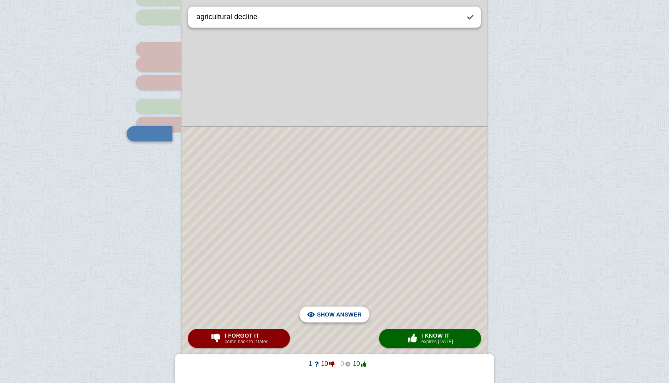
click at [343, 313] on span "Hide answer" at bounding box center [340, 315] width 41 height 18
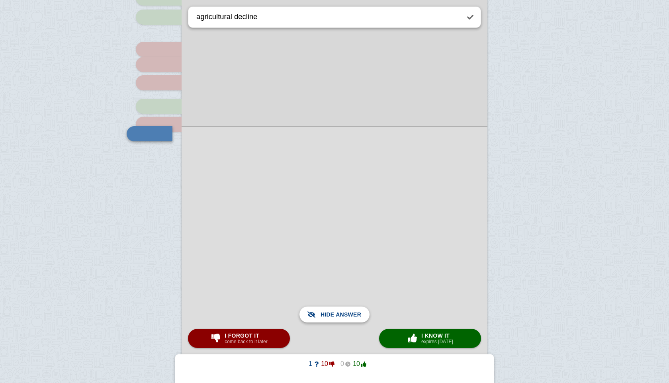
click at [343, 313] on span "Show answer" at bounding box center [339, 315] width 45 height 18
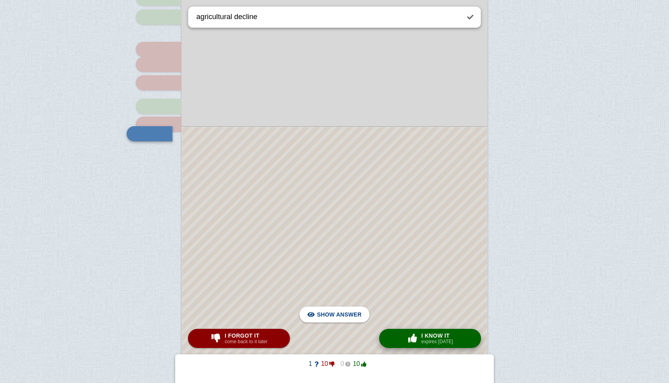
click at [417, 333] on div "× 0 I know it expires [DATE]" at bounding box center [429, 338] width 49 height 13
type textarea "what was the impact of it/"
checkbox input "false"
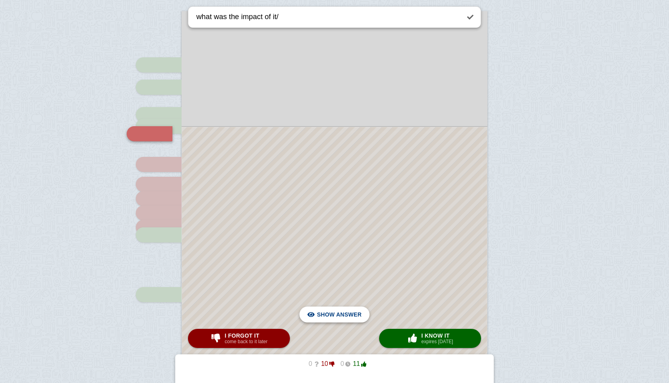
click at [352, 311] on span "Hide answer" at bounding box center [340, 315] width 41 height 18
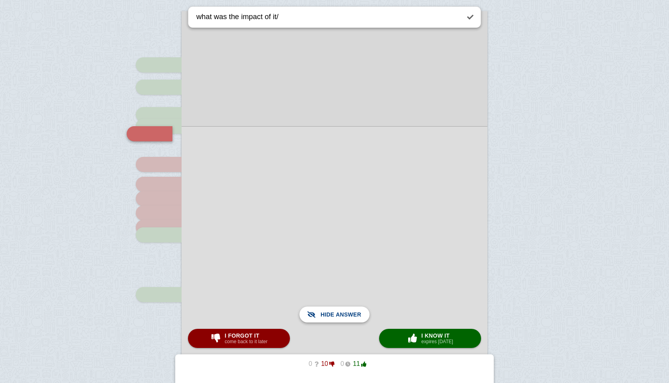
click at [352, 311] on span "Show answer" at bounding box center [339, 315] width 45 height 18
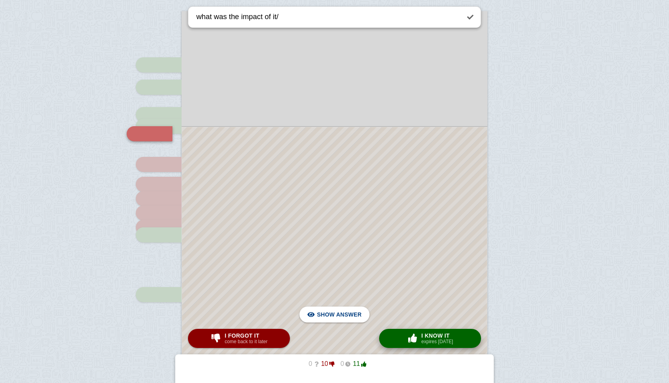
click at [435, 336] on span "I know it" at bounding box center [437, 335] width 32 height 6
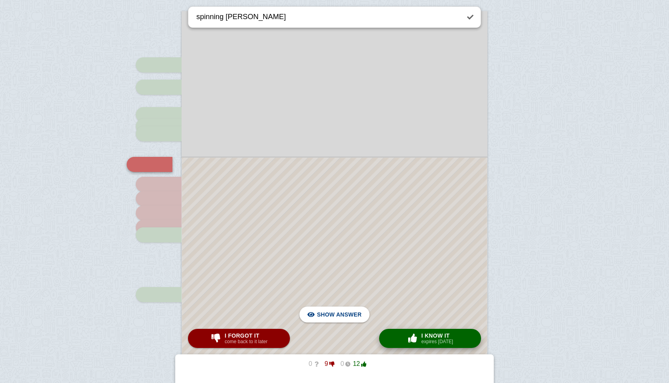
scroll to position [188, 0]
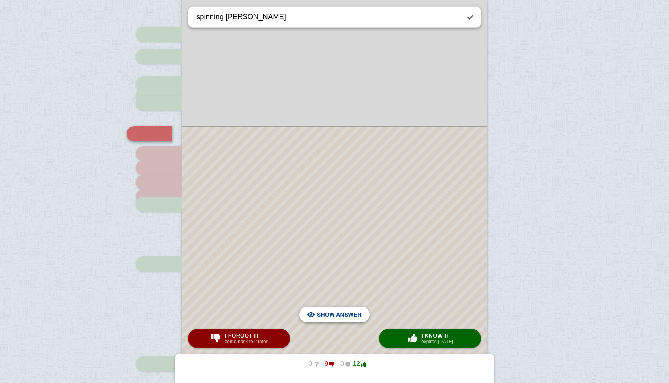
click at [361, 314] on div "Hide answer" at bounding box center [334, 315] width 57 height 16
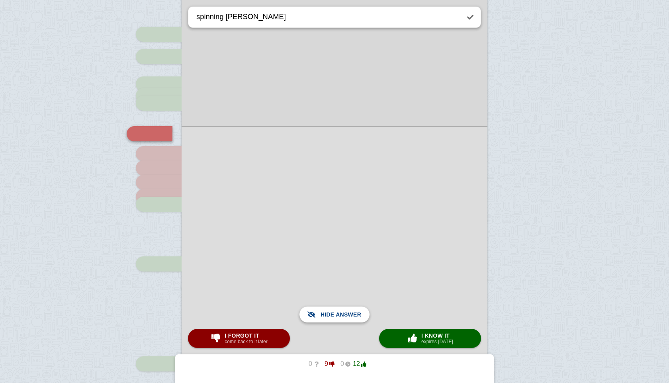
click at [361, 314] on div "Show answer" at bounding box center [334, 315] width 57 height 16
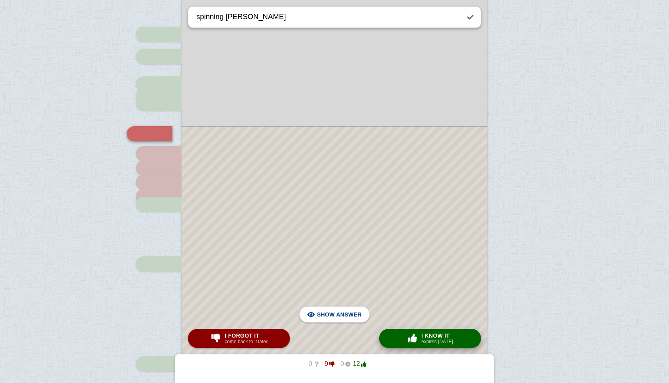
click at [443, 334] on span "I know it" at bounding box center [437, 335] width 32 height 6
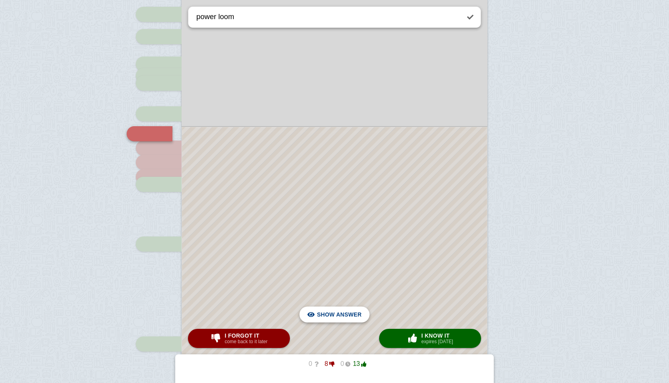
click at [346, 315] on span "Hide answer" at bounding box center [340, 315] width 41 height 18
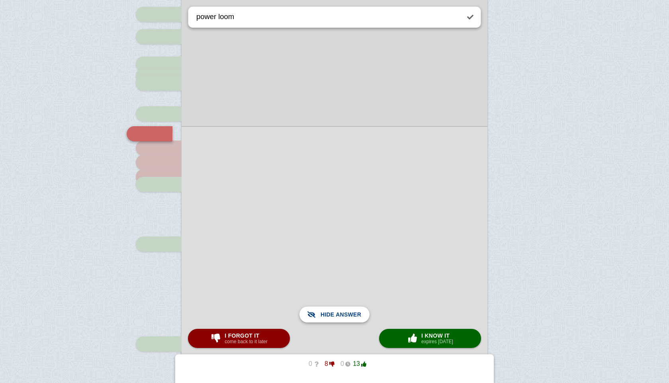
click at [346, 315] on span "Show answer" at bounding box center [339, 315] width 45 height 18
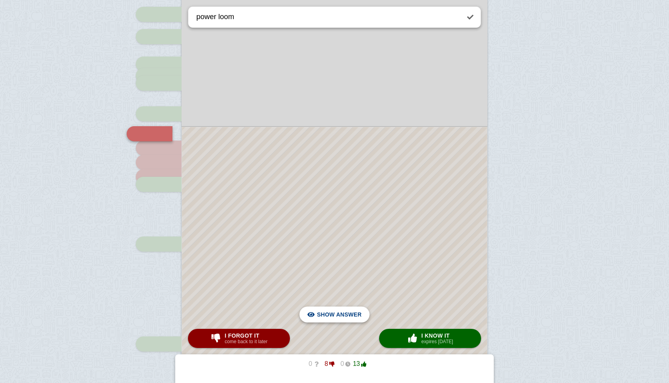
click at [344, 315] on span "Hide answer" at bounding box center [340, 315] width 41 height 18
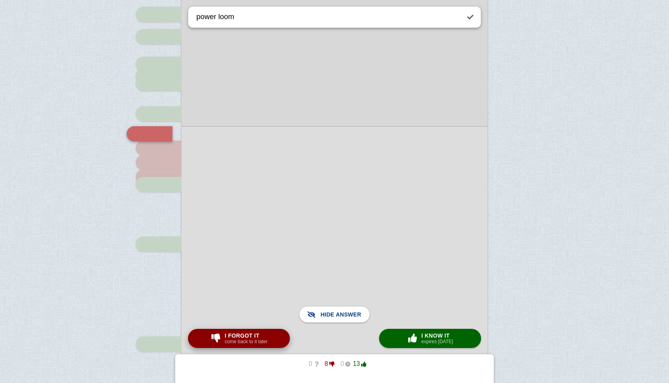
click at [255, 340] on small "come back to it later" at bounding box center [246, 342] width 43 height 6
type textarea "flying shuttle"
checkbox input "true"
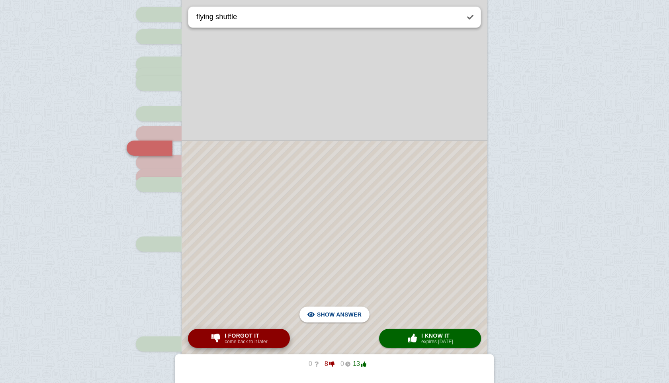
scroll to position [222, 0]
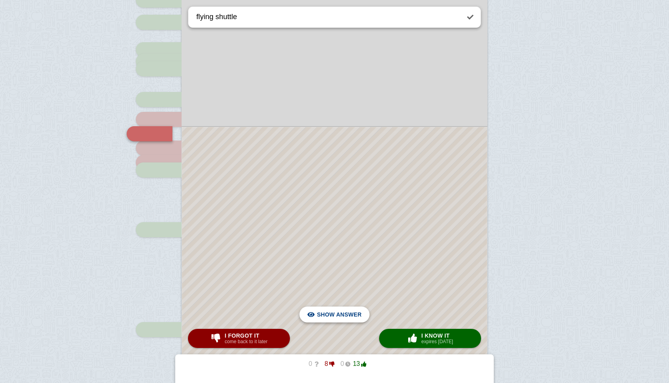
click at [344, 311] on span "Hide answer" at bounding box center [340, 315] width 41 height 18
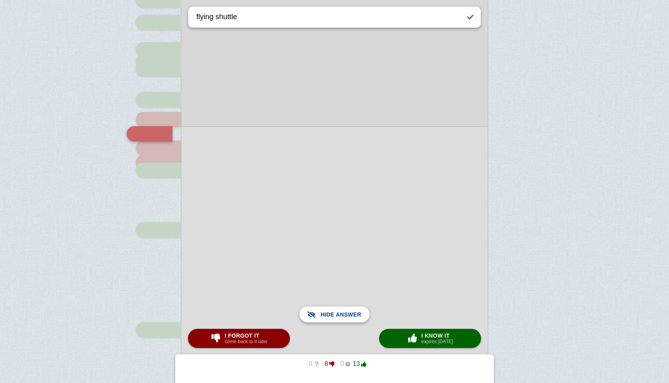
click at [344, 311] on span "Show answer" at bounding box center [339, 315] width 45 height 18
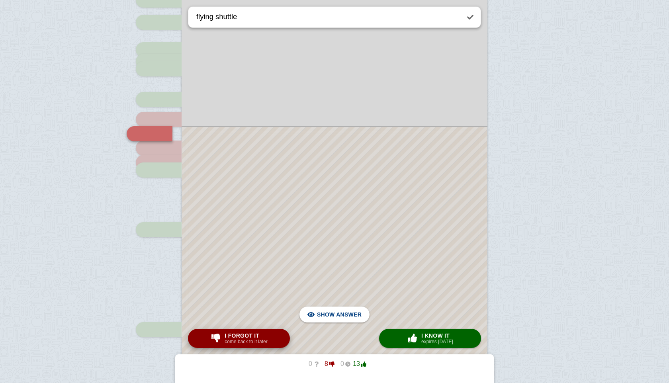
click at [257, 338] on span "I forgot it" at bounding box center [246, 335] width 43 height 6
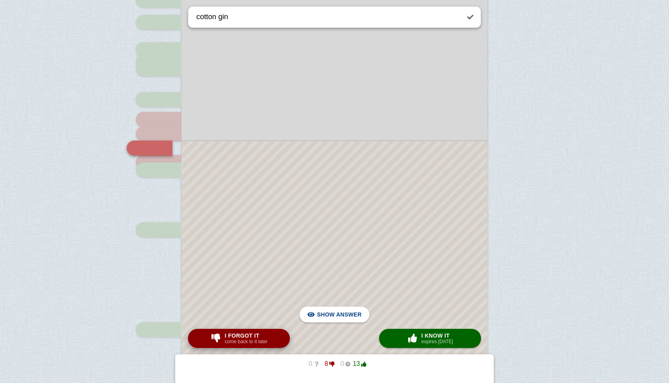
scroll to position [237, 0]
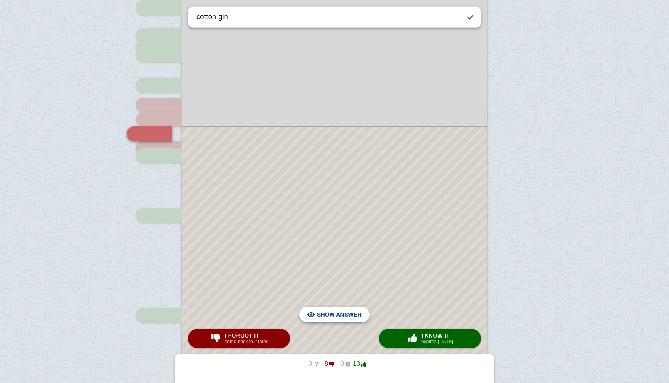
click at [337, 314] on span "Hide answer" at bounding box center [340, 315] width 41 height 18
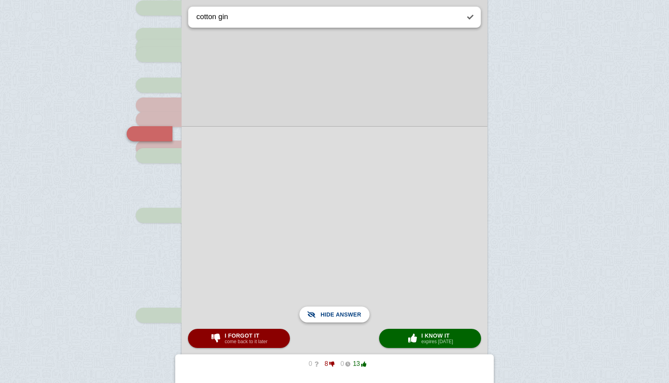
click at [337, 314] on span "Show answer" at bounding box center [339, 315] width 45 height 18
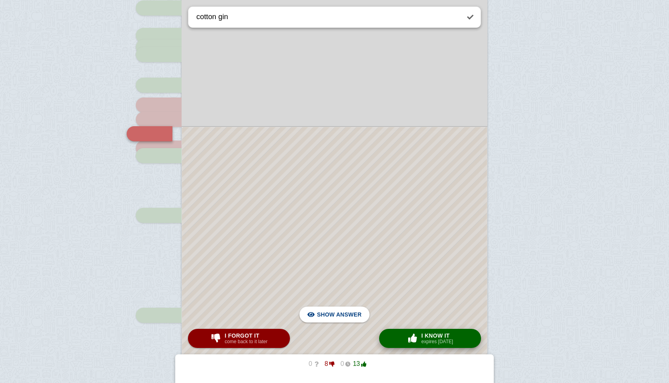
click at [433, 340] on small "expires [DATE]" at bounding box center [437, 342] width 32 height 6
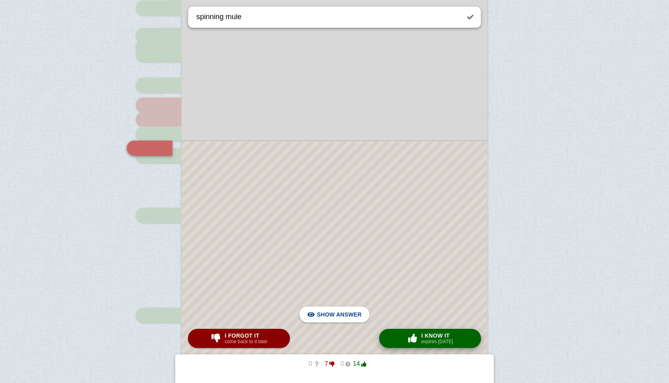
scroll to position [251, 0]
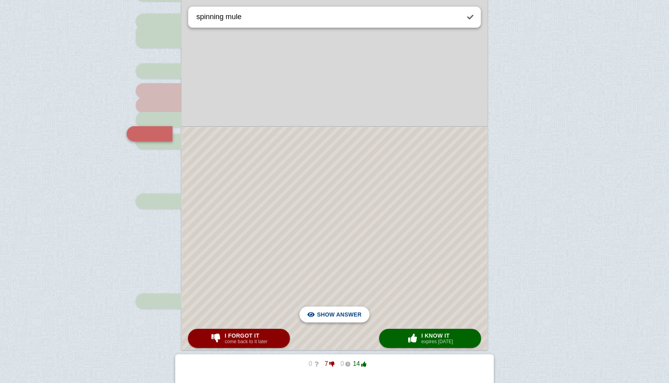
click at [354, 315] on span "Hide answer" at bounding box center [340, 315] width 41 height 18
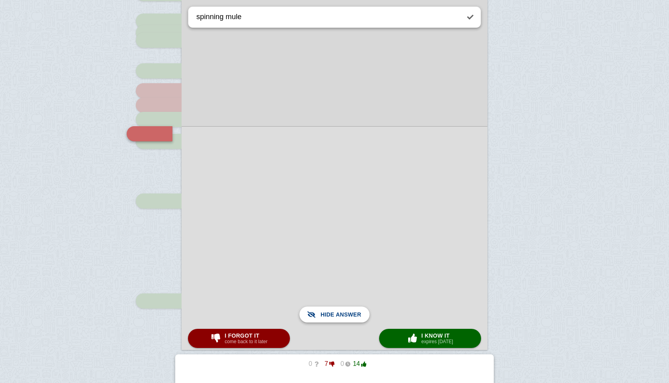
click at [354, 315] on span "Show answer" at bounding box center [339, 315] width 45 height 18
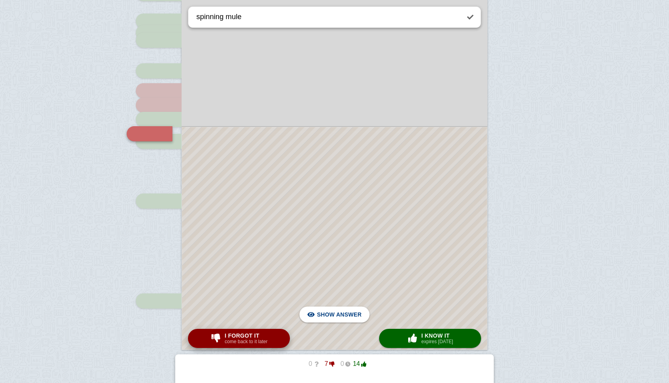
click at [260, 339] on small "come back to it later" at bounding box center [246, 342] width 43 height 6
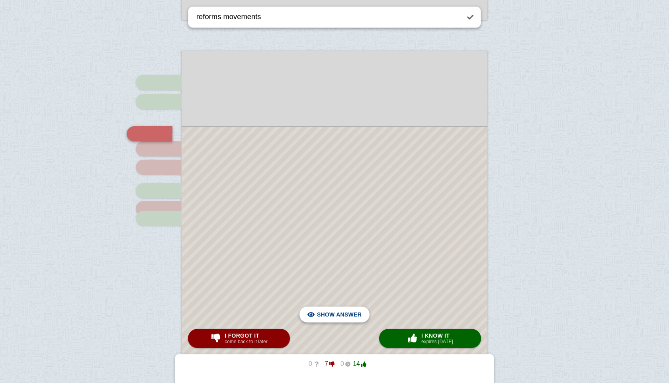
click at [323, 317] on span "Hide answer" at bounding box center [340, 315] width 41 height 18
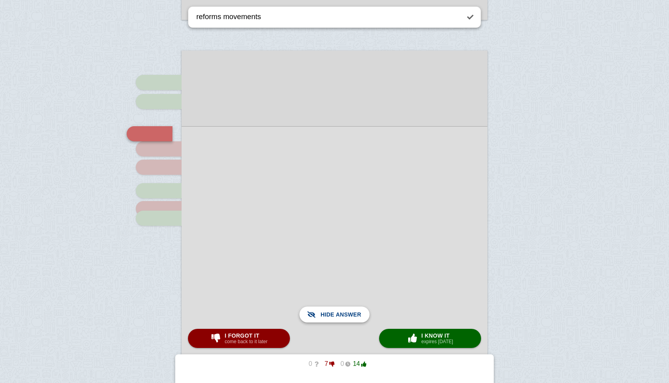
click at [323, 317] on span "Show answer" at bounding box center [339, 315] width 45 height 18
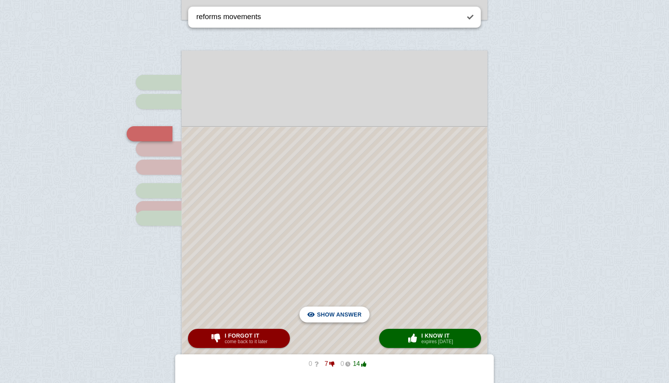
click at [323, 317] on span "Hide answer" at bounding box center [340, 315] width 41 height 18
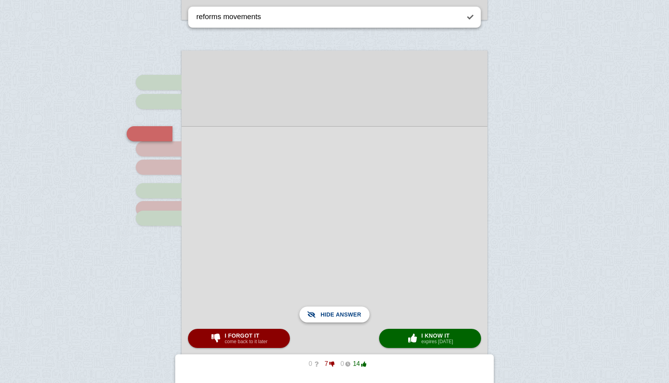
click at [323, 317] on span "Show answer" at bounding box center [339, 315] width 45 height 18
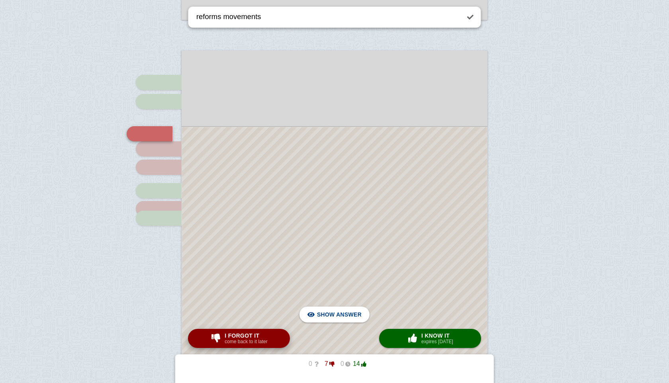
click at [257, 337] on span "I forgot it" at bounding box center [246, 335] width 43 height 6
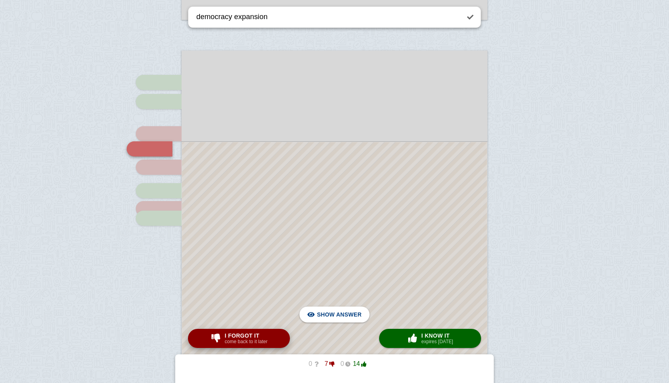
scroll to position [596, 0]
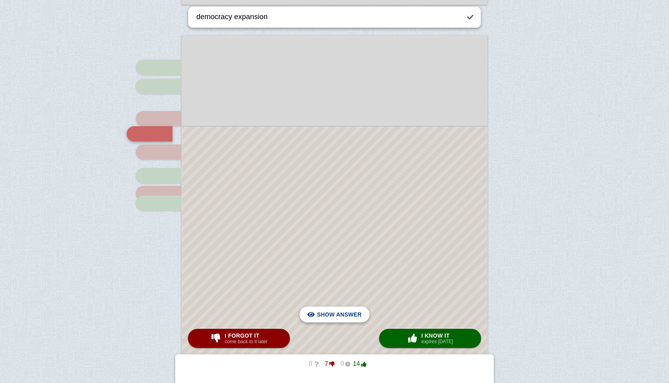
click at [321, 315] on span "Hide answer" at bounding box center [340, 315] width 41 height 18
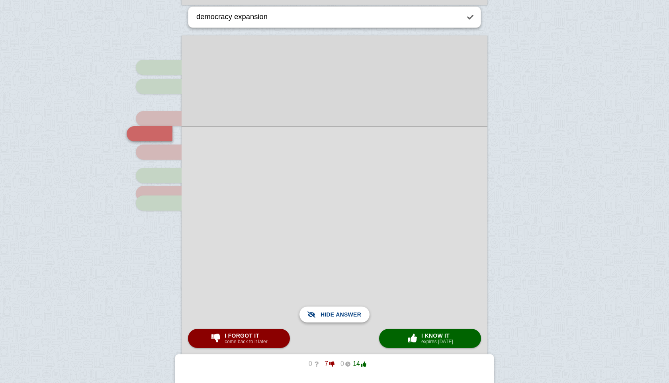
click at [321, 315] on span "Show answer" at bounding box center [339, 315] width 45 height 18
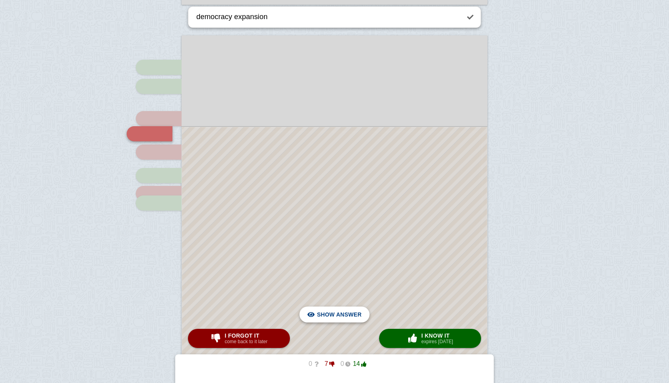
click at [321, 315] on span "Hide answer" at bounding box center [340, 315] width 41 height 18
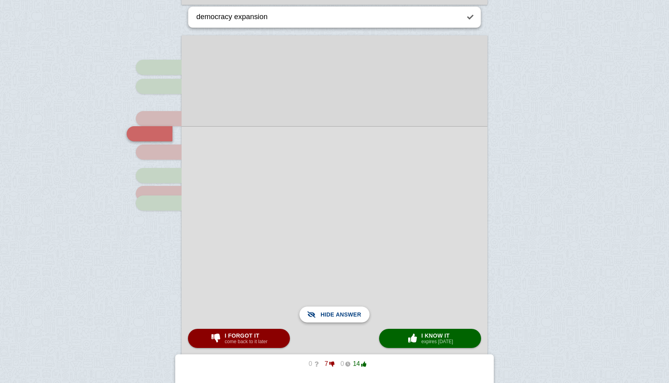
click at [321, 315] on span "Show answer" at bounding box center [339, 315] width 45 height 18
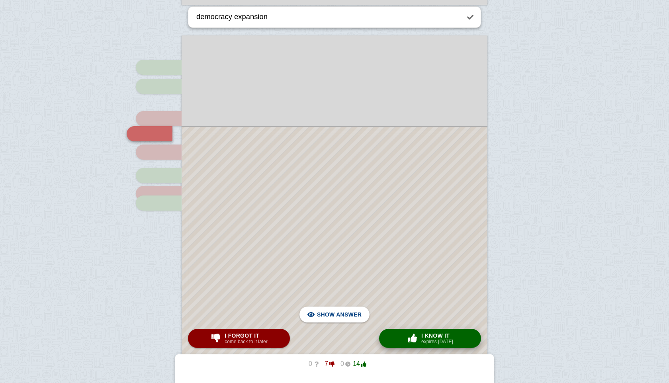
click at [412, 335] on span "button" at bounding box center [412, 338] width 13 height 9
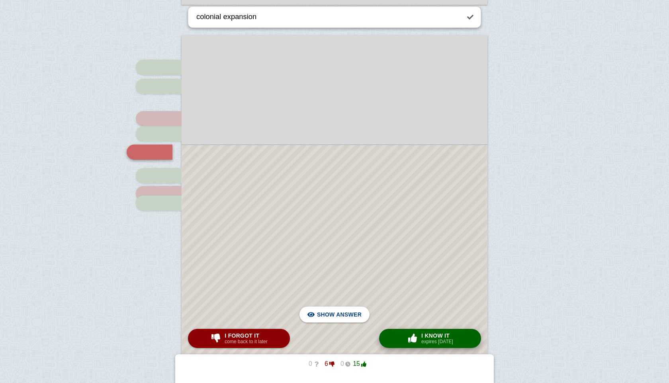
scroll to position [614, 0]
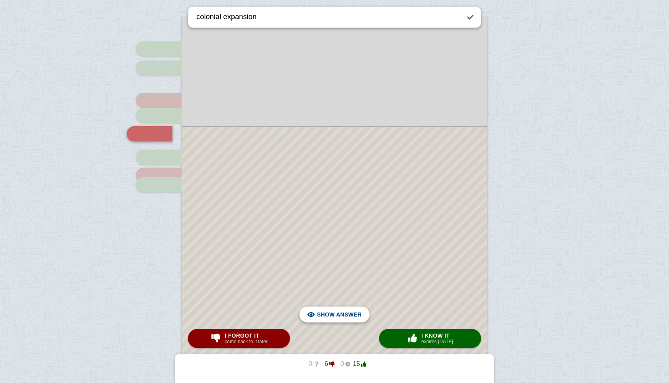
click at [348, 315] on span "Hide answer" at bounding box center [340, 315] width 41 height 18
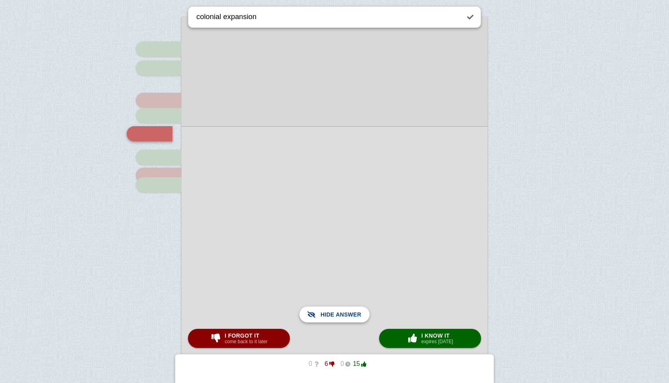
click at [348, 315] on span "Show answer" at bounding box center [339, 315] width 45 height 18
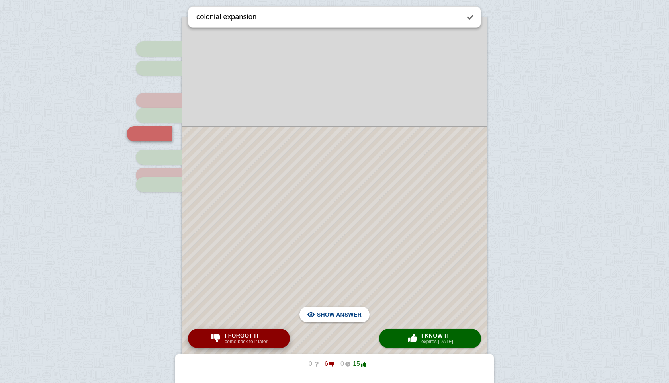
click at [263, 336] on span "I forgot it" at bounding box center [246, 335] width 43 height 6
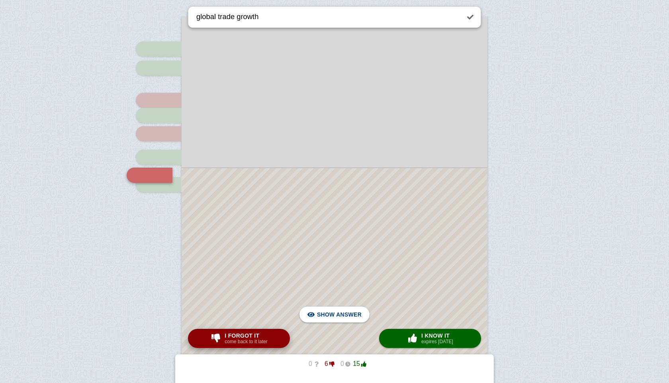
scroll to position [656, 0]
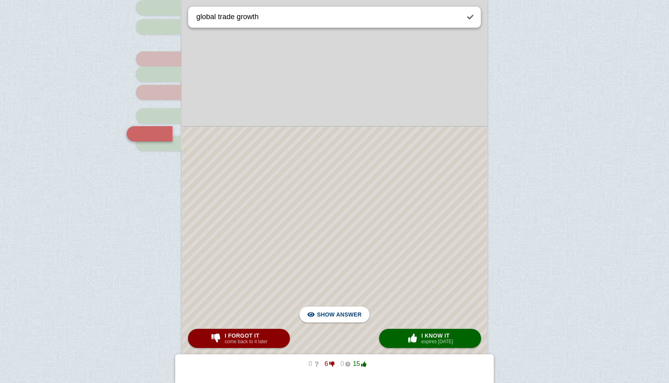
click at [342, 303] on div at bounding box center [334, 267] width 305 height 281
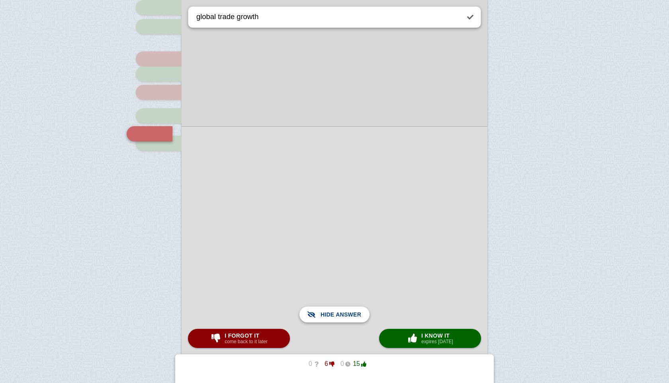
click at [345, 317] on span "Show answer" at bounding box center [339, 315] width 45 height 18
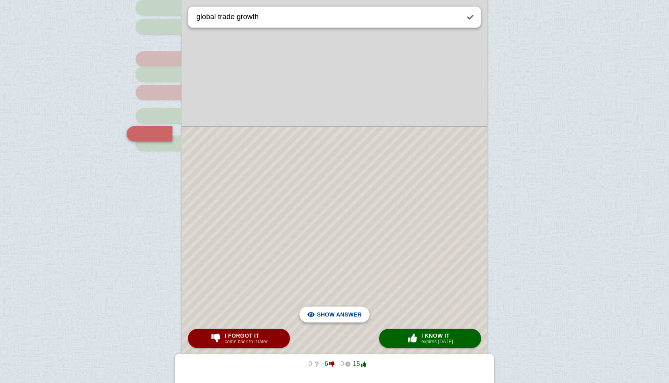
click at [336, 307] on span "Hide answer" at bounding box center [340, 315] width 41 height 18
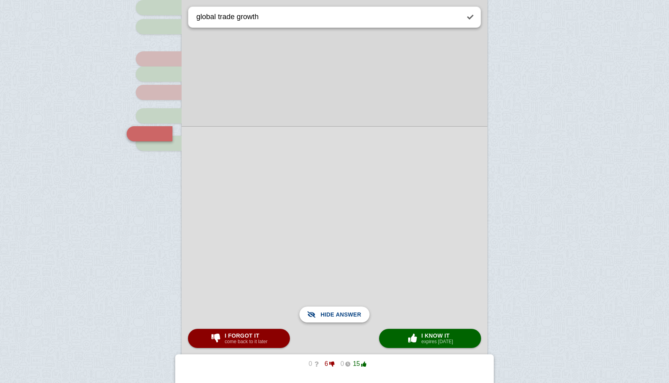
click at [336, 307] on span "Show answer" at bounding box center [339, 315] width 45 height 18
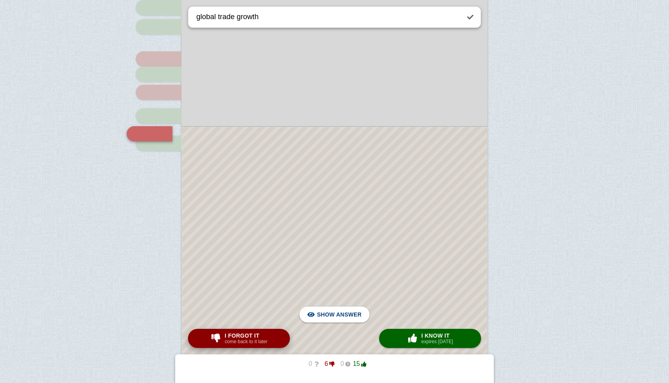
click at [261, 339] on small "come back to it later" at bounding box center [246, 342] width 43 height 6
type textarea "power loom"
checkbox input "false"
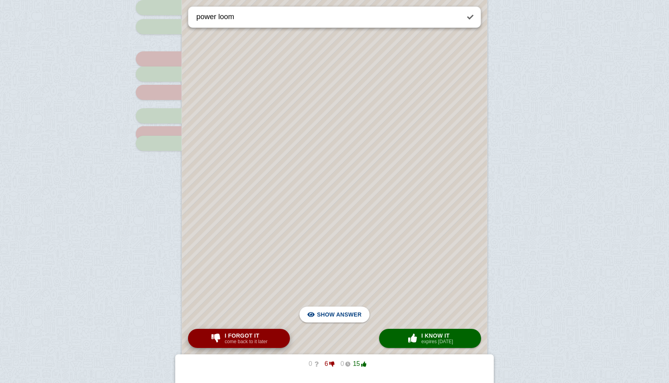
scroll to position [208, 0]
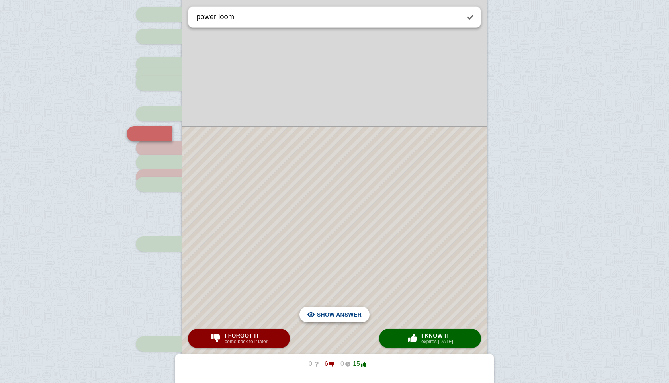
click at [351, 314] on span "Hide answer" at bounding box center [340, 315] width 41 height 18
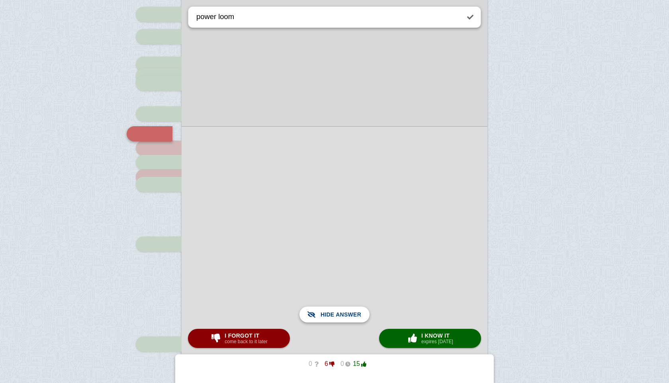
click at [351, 314] on span "Show answer" at bounding box center [339, 315] width 45 height 18
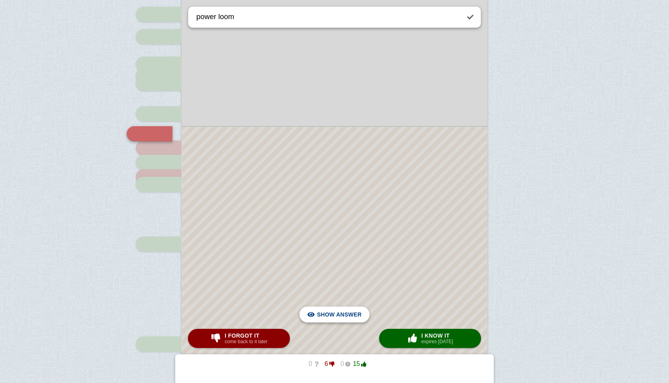
click at [341, 317] on span "Hide answer" at bounding box center [340, 315] width 41 height 18
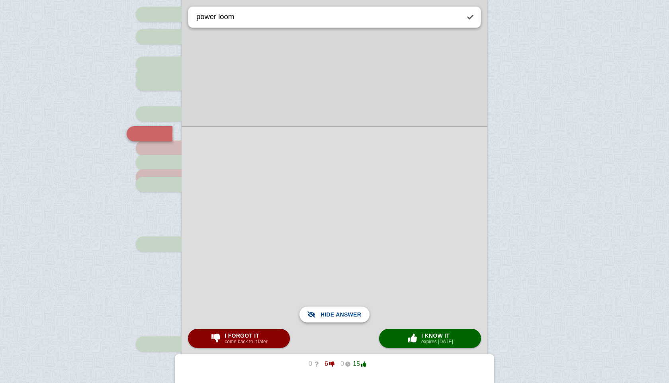
click at [341, 317] on span "Show answer" at bounding box center [339, 315] width 45 height 18
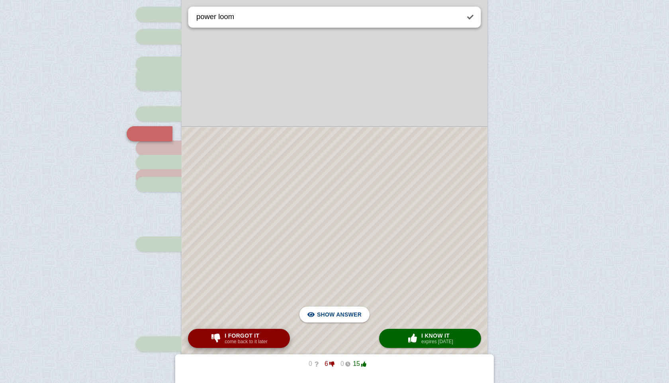
click at [240, 334] on span "I forgot it" at bounding box center [246, 335] width 43 height 6
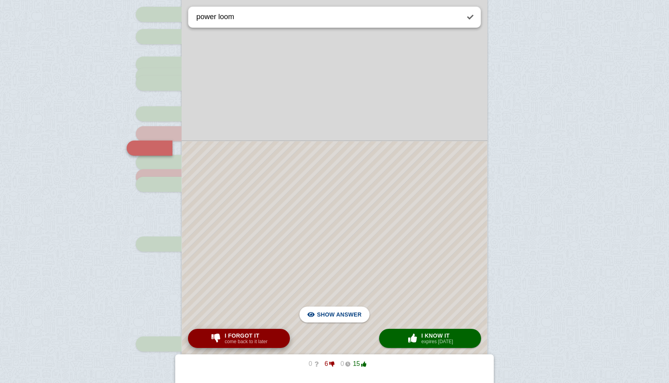
type textarea "flying shuttle"
checkbox input "true"
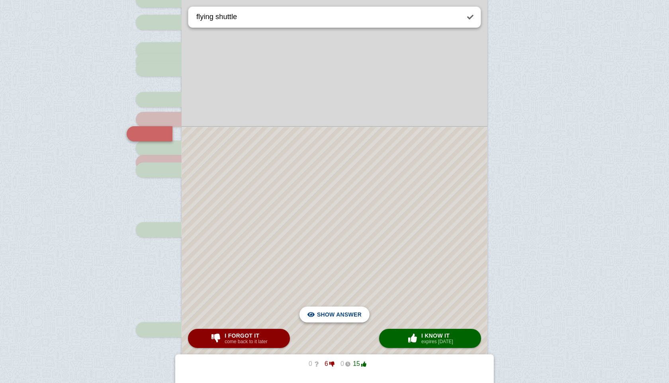
click at [336, 315] on span "Hide answer" at bounding box center [340, 315] width 41 height 18
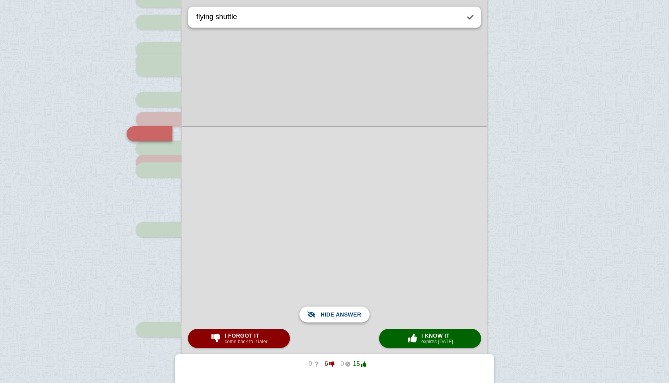
click at [336, 315] on span "Show answer" at bounding box center [339, 315] width 45 height 18
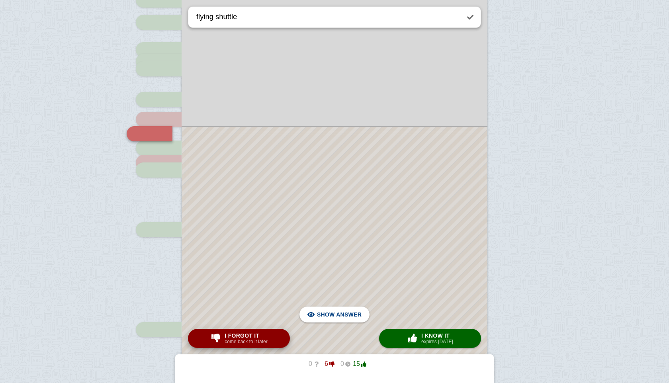
click at [249, 336] on span "I forgot it" at bounding box center [246, 335] width 43 height 6
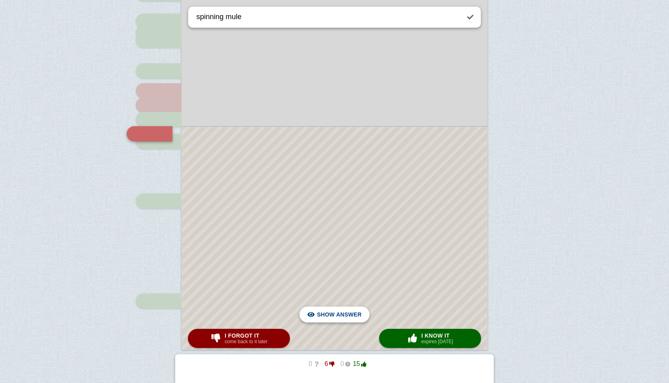
click at [330, 316] on span "Hide answer" at bounding box center [340, 315] width 41 height 18
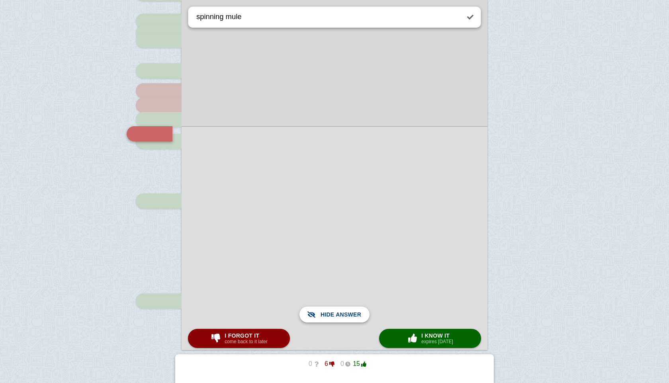
click at [330, 316] on span "Show answer" at bounding box center [339, 315] width 45 height 18
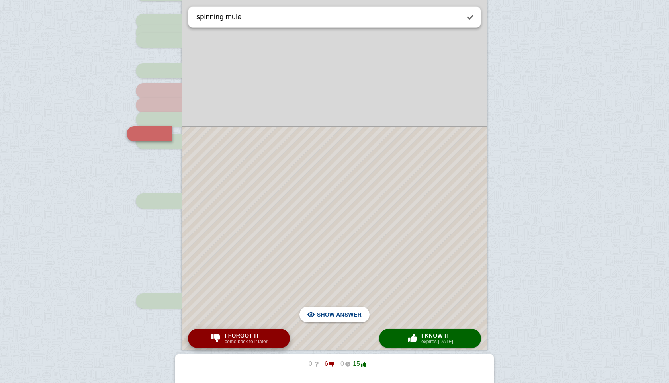
click at [237, 342] on small "come back to it later" at bounding box center [246, 342] width 43 height 6
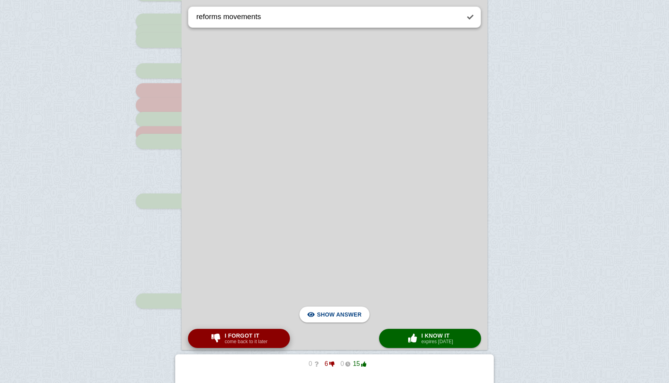
scroll to position [581, 0]
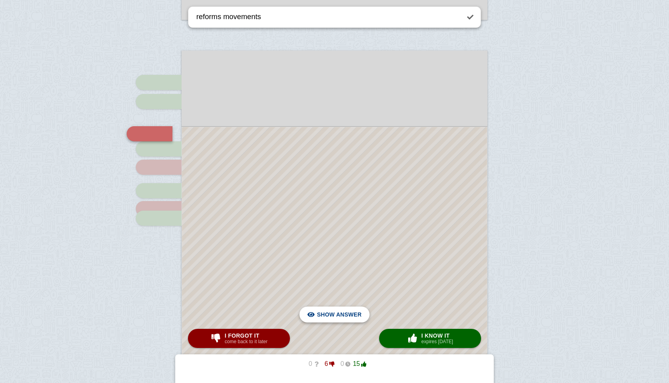
click at [325, 319] on span "Hide answer" at bounding box center [340, 315] width 41 height 18
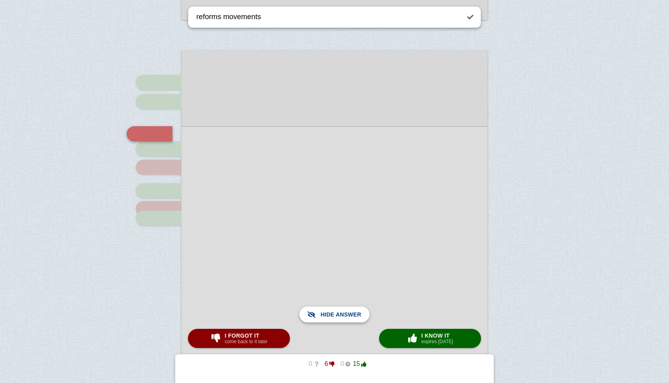
click at [325, 319] on span "Show answer" at bounding box center [339, 315] width 45 height 18
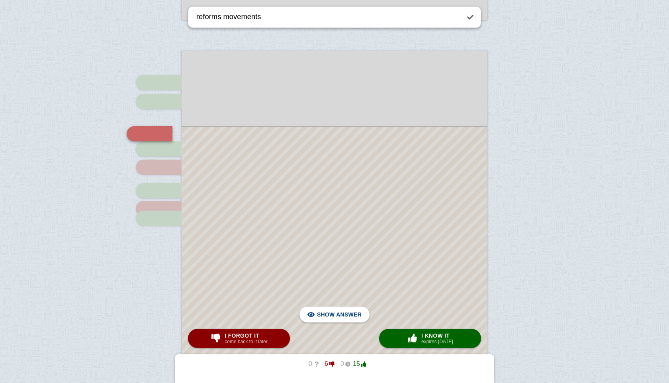
click at [340, 325] on div at bounding box center [334, 305] width 305 height 356
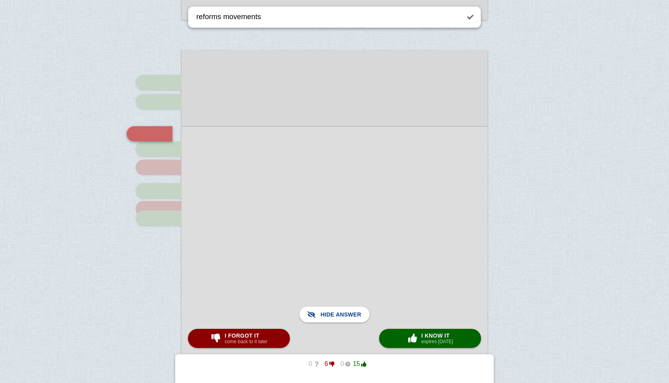
click at [340, 325] on div at bounding box center [335, 304] width 306 height 357
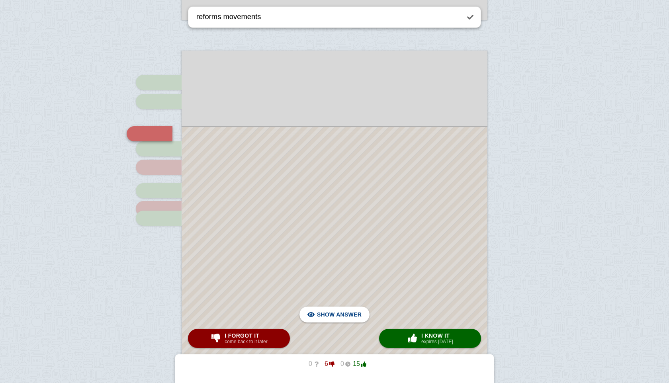
click at [340, 325] on div at bounding box center [334, 305] width 305 height 356
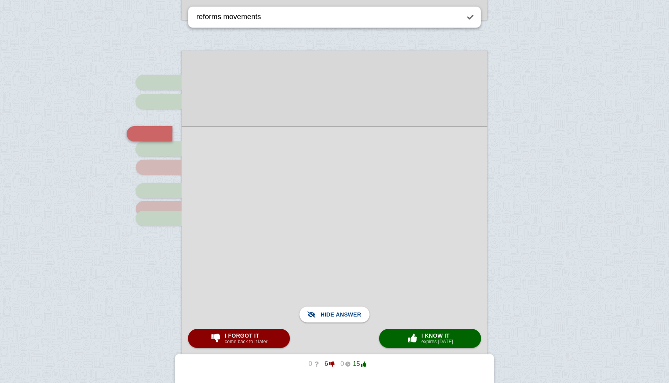
click at [340, 325] on div at bounding box center [335, 304] width 306 height 357
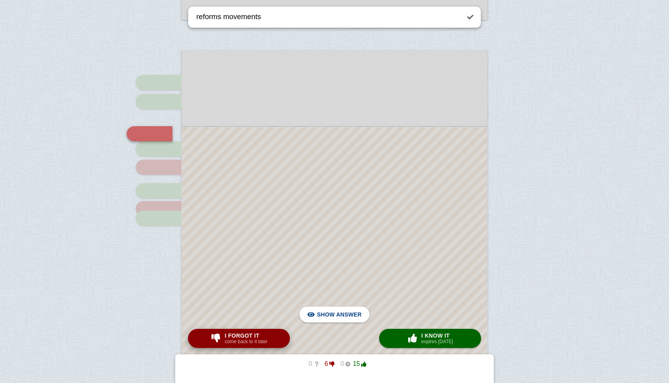
click at [254, 339] on small "come back to it later" at bounding box center [246, 342] width 43 height 6
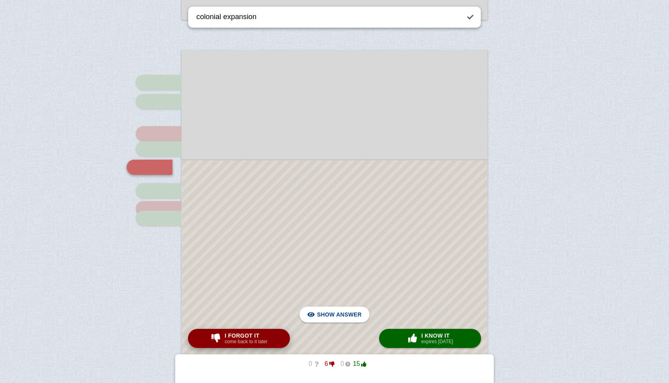
scroll to position [614, 0]
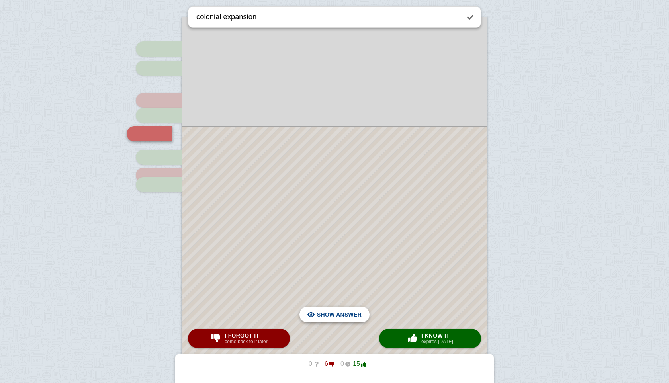
click at [340, 316] on span "Hide answer" at bounding box center [340, 315] width 41 height 18
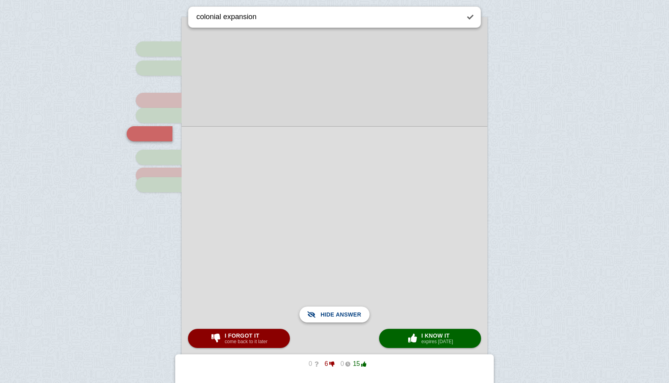
click at [323, 314] on span "Show answer" at bounding box center [339, 315] width 45 height 18
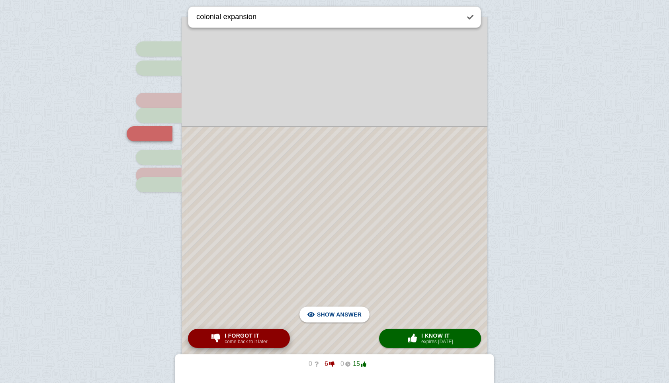
click at [264, 338] on span "I forgot it" at bounding box center [246, 335] width 43 height 6
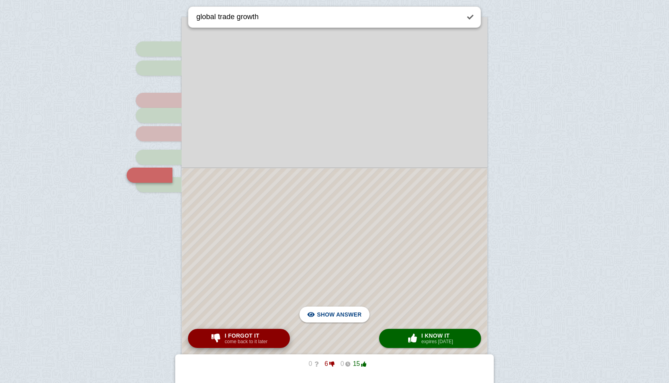
scroll to position [656, 0]
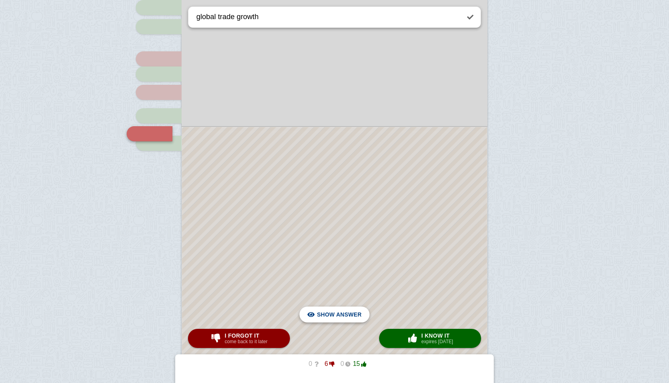
click at [340, 318] on span "Hide answer" at bounding box center [340, 315] width 41 height 18
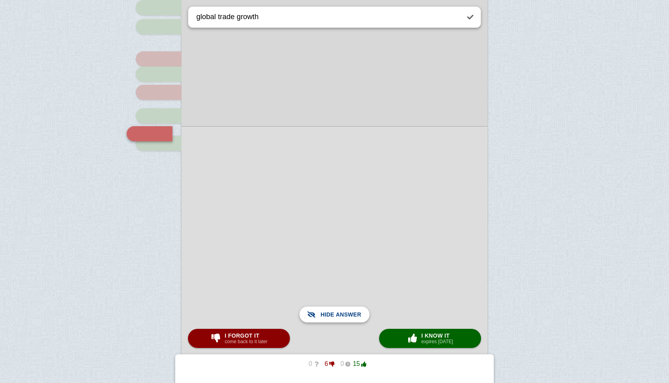
click at [340, 318] on span "Show answer" at bounding box center [339, 315] width 45 height 18
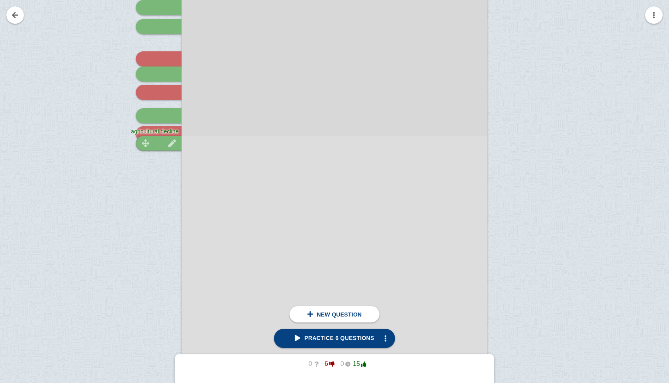
click at [168, 143] on img at bounding box center [171, 143] width 19 height 8
type textarea "agricultural decline"
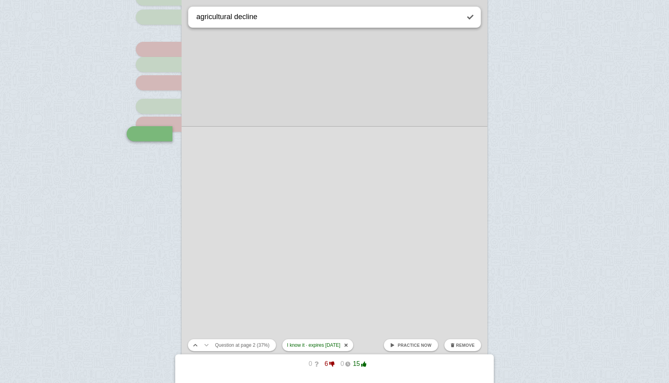
click at [422, 347] on span "Practice now" at bounding box center [415, 345] width 34 height 5
checkbox input "false"
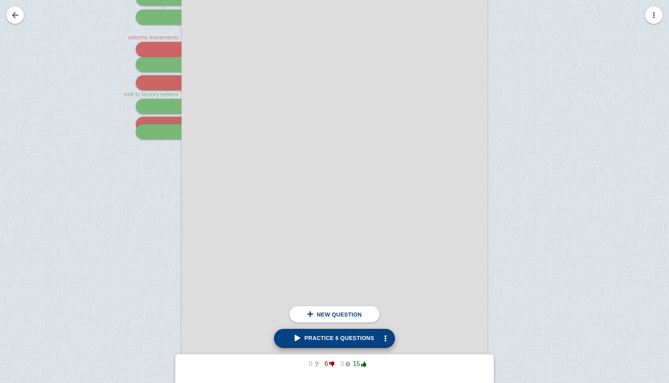
click at [340, 338] on span "Practice 6 questions" at bounding box center [334, 338] width 79 height 6
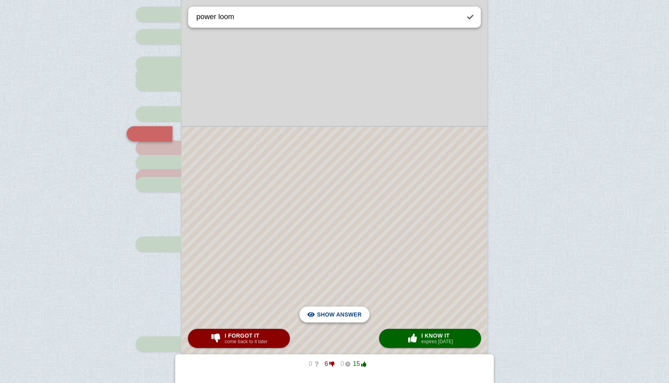
click at [350, 312] on span "Hide answer" at bounding box center [340, 315] width 41 height 18
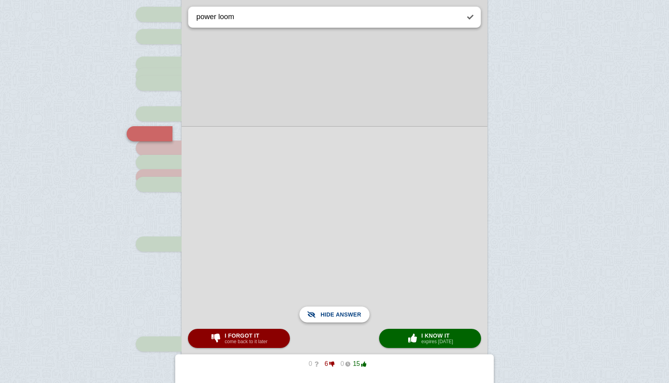
click at [350, 312] on span "Show answer" at bounding box center [339, 315] width 45 height 18
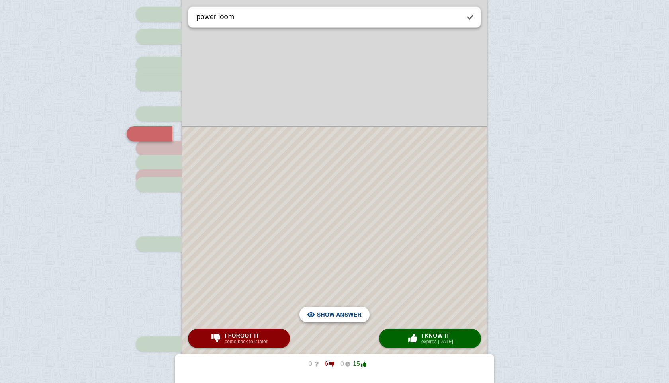
click at [342, 313] on span "Hide answer" at bounding box center [340, 315] width 41 height 18
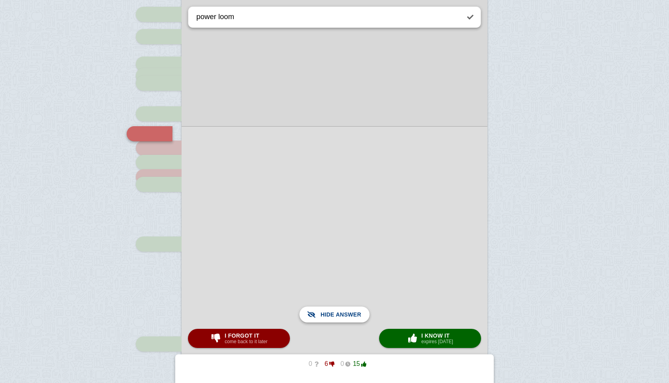
click at [340, 313] on span "Show answer" at bounding box center [339, 315] width 45 height 18
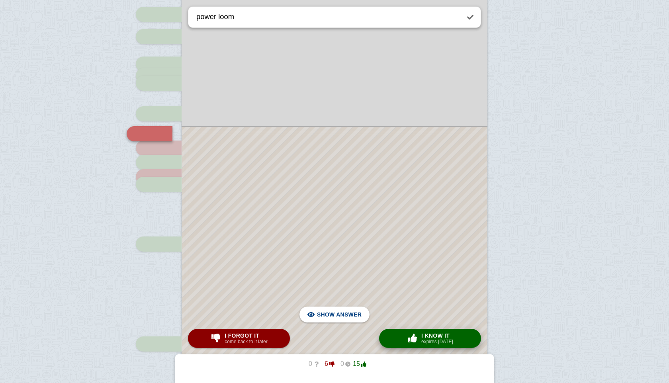
click at [412, 337] on span "button" at bounding box center [412, 338] width 13 height 9
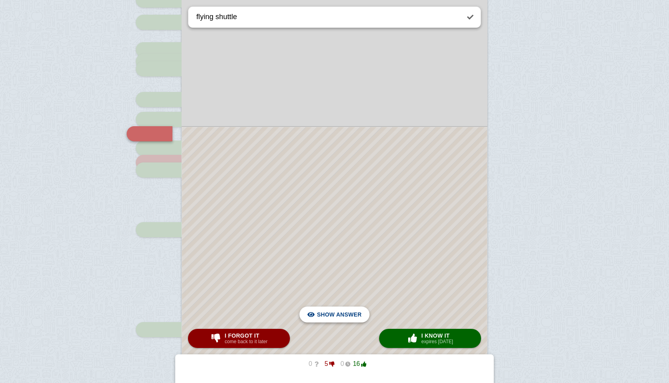
click at [336, 314] on span "Hide answer" at bounding box center [340, 315] width 41 height 18
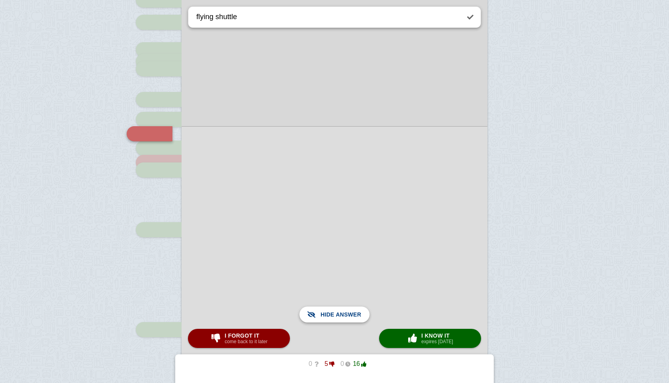
click at [336, 314] on span "Show answer" at bounding box center [339, 315] width 45 height 18
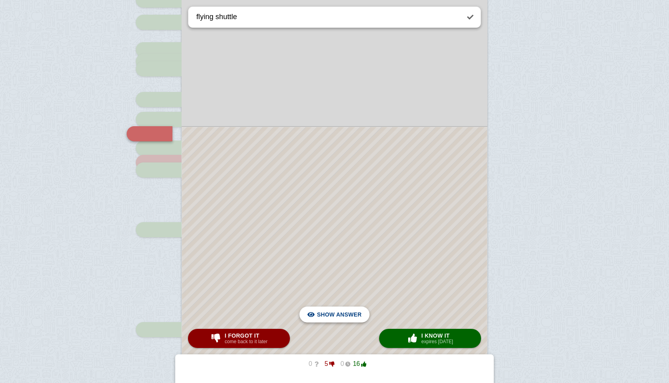
click at [336, 314] on span "Hide answer" at bounding box center [340, 315] width 41 height 18
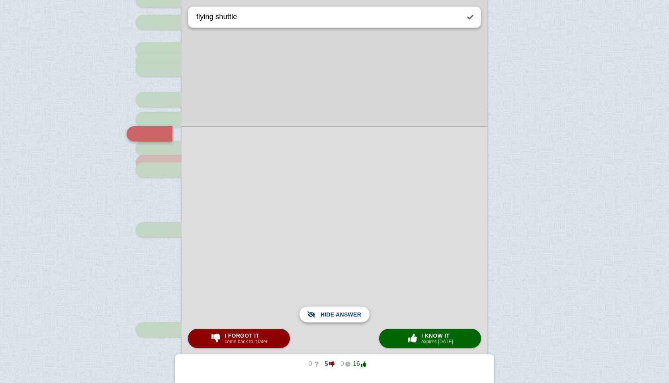
click at [336, 314] on span "Show answer" at bounding box center [339, 315] width 45 height 18
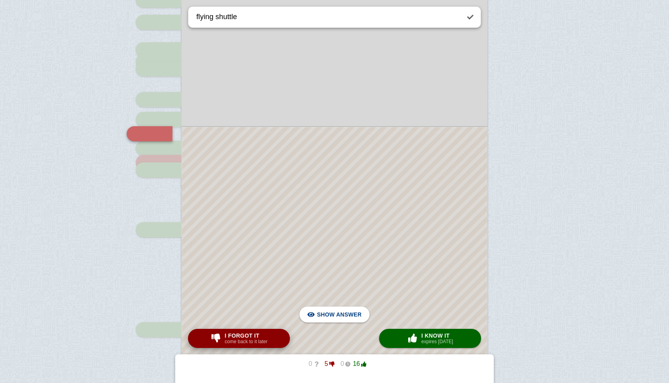
click at [256, 337] on span "I forgot it" at bounding box center [246, 335] width 43 height 6
type textarea "spinning mule"
checkbox input "true"
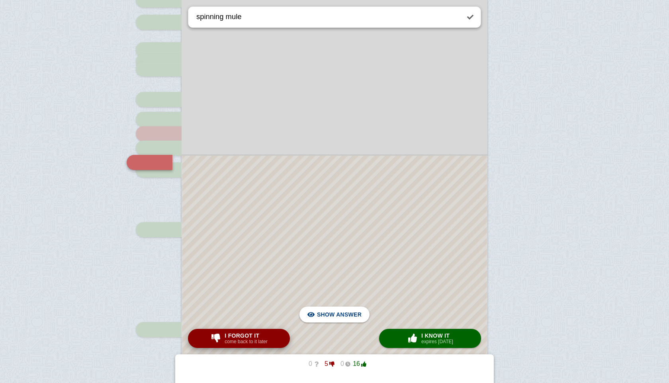
scroll to position [251, 0]
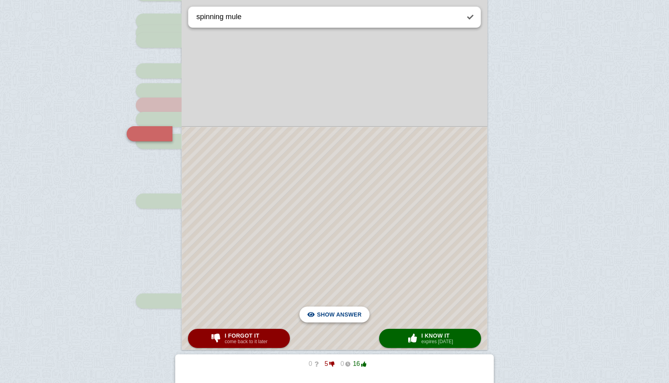
click at [334, 309] on span "Hide answer" at bounding box center [340, 315] width 41 height 18
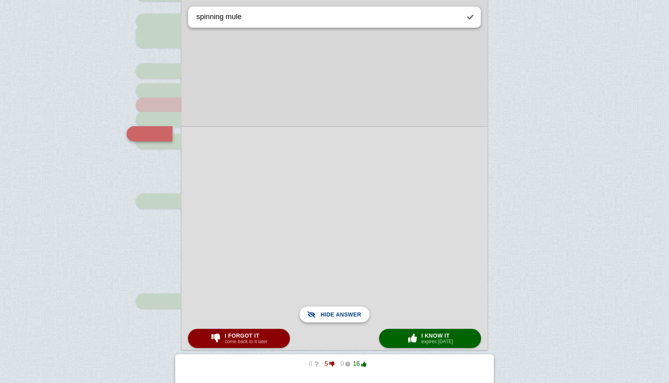
click at [334, 309] on span "Show answer" at bounding box center [339, 315] width 45 height 18
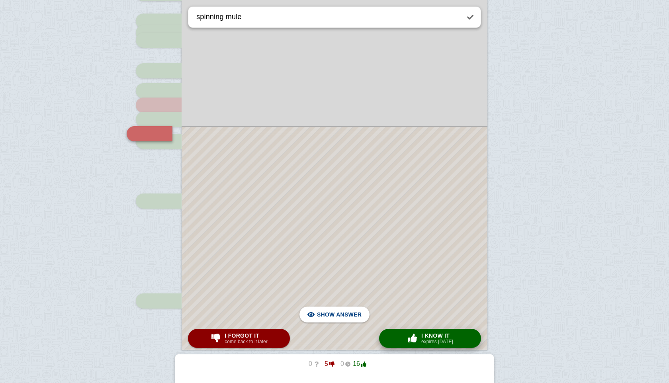
click at [453, 334] on span "I know it" at bounding box center [437, 335] width 32 height 6
type textarea "reforms movements"
